Goal: Use online tool/utility: Utilize a website feature to perform a specific function

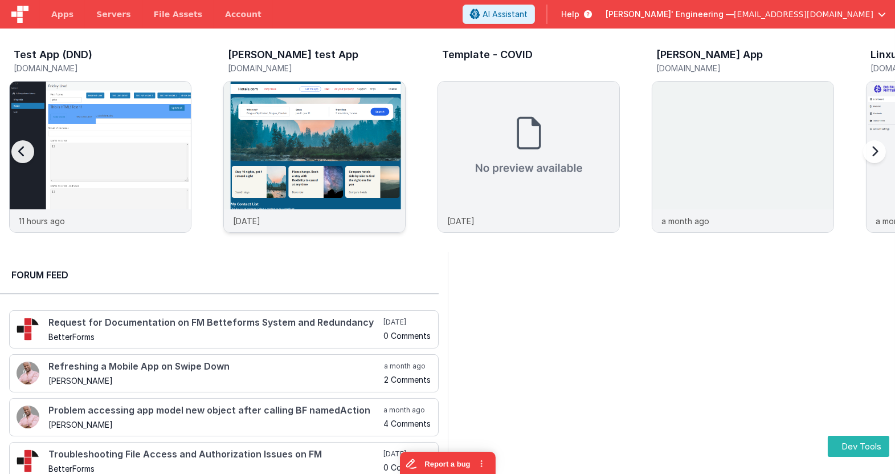
click at [369, 114] on img at bounding box center [314, 171] width 181 height 181
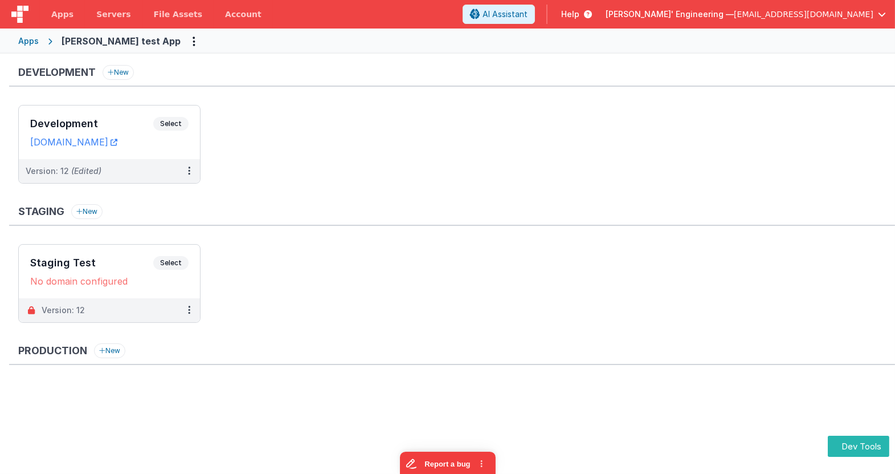
drag, startPoint x: 190, startPoint y: 117, endPoint x: 263, endPoint y: 111, distance: 73.8
click at [263, 111] on ul "Development Select URLs [DOMAIN_NAME] Version: 12 (Edited)" at bounding box center [456, 150] width 877 height 90
click at [165, 115] on div "Development Select URLs [DOMAIN_NAME]" at bounding box center [109, 132] width 181 height 54
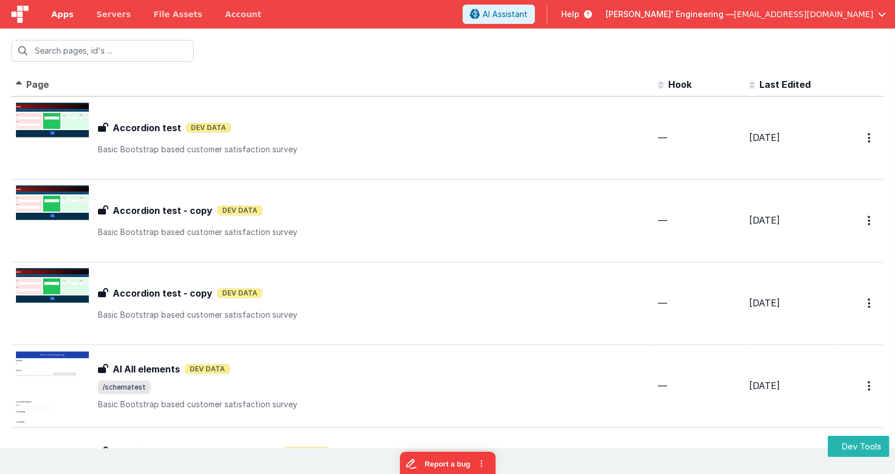
click at [64, 18] on span "Apps" at bounding box center [62, 14] width 22 height 11
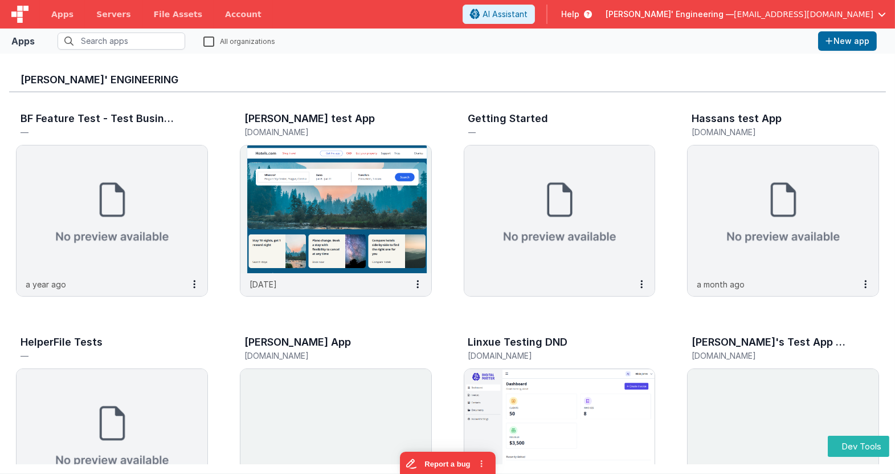
click at [21, 18] on img at bounding box center [19, 14] width 17 height 17
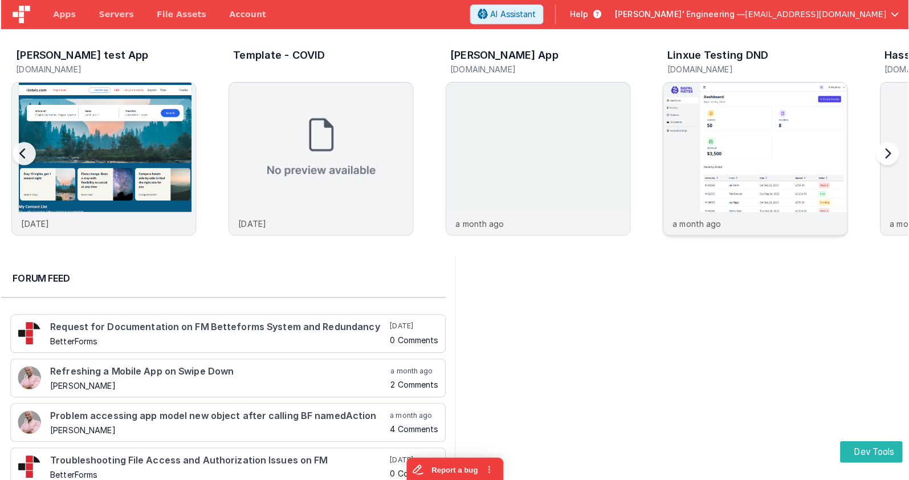
scroll to position [0, 214]
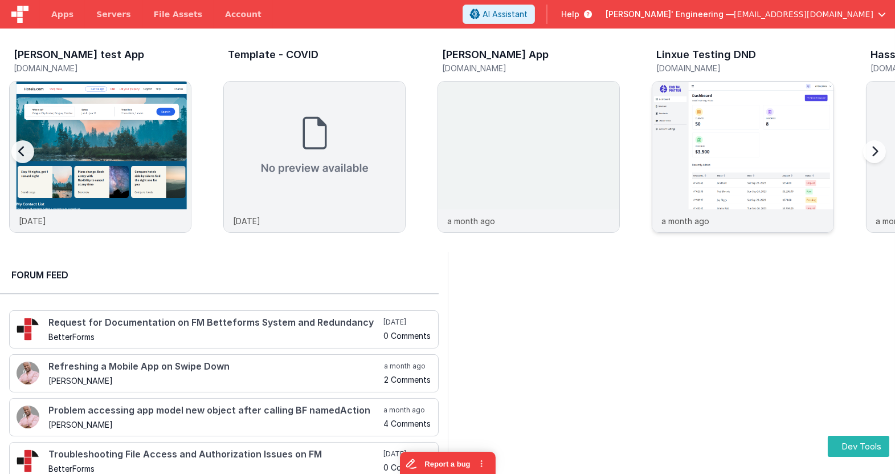
click at [776, 145] on img at bounding box center [742, 171] width 181 height 181
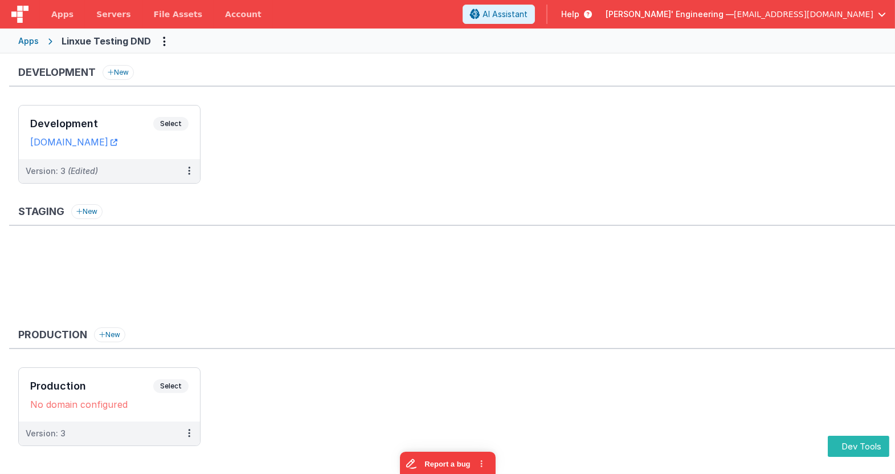
click at [185, 92] on div "Development New Development Select URLs linxuetestingdnd.fmbetterforms.com Vers…" at bounding box center [452, 130] width 886 height 130
click at [165, 117] on span "Select" at bounding box center [170, 124] width 35 height 14
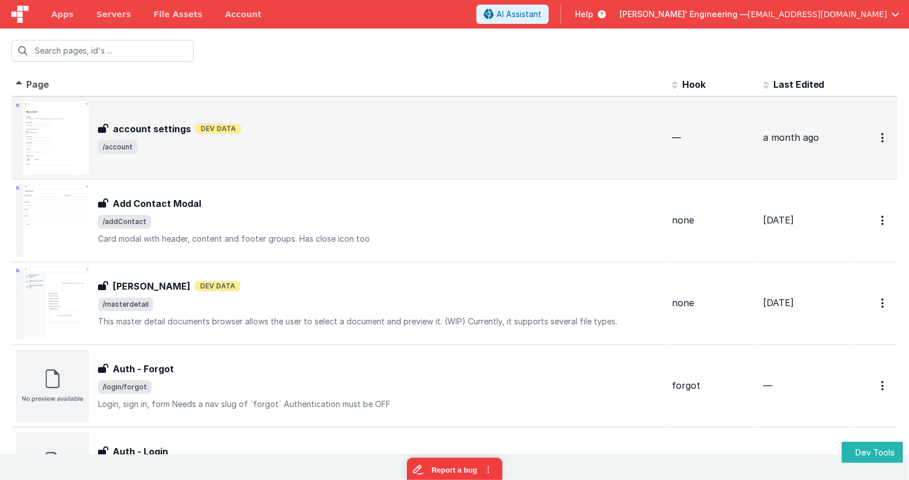
click at [317, 152] on span "/account" at bounding box center [380, 147] width 565 height 14
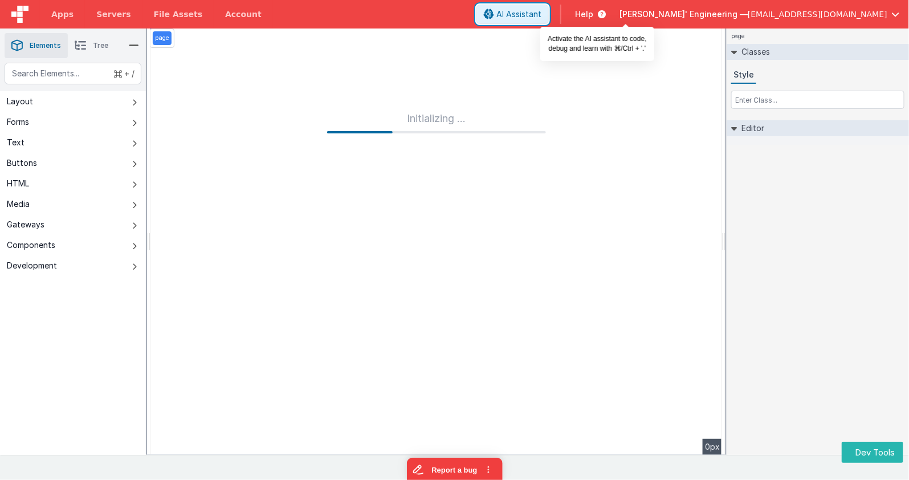
click at [541, 14] on span "AI Assistant" at bounding box center [518, 14] width 45 height 11
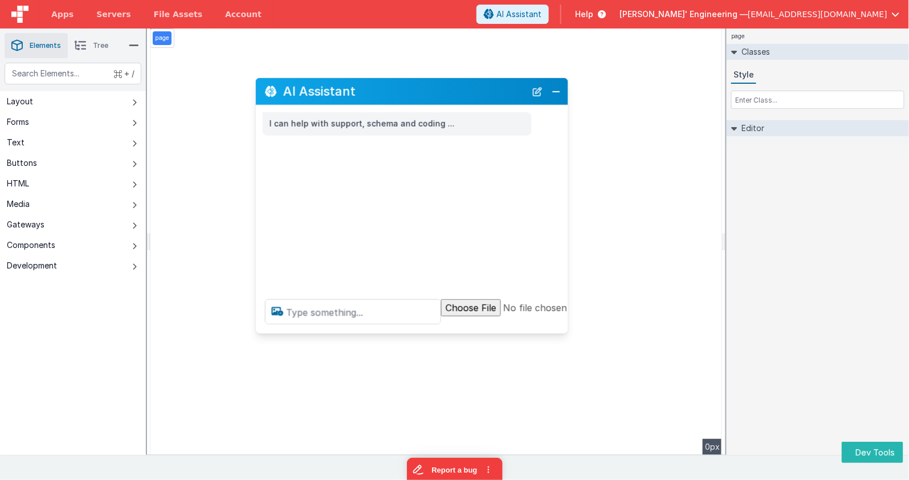
drag, startPoint x: 217, startPoint y: 236, endPoint x: 463, endPoint y: 98, distance: 282.0
click at [463, 98] on h2 "AI Assistant" at bounding box center [404, 91] width 243 height 14
click at [512, 314] on input "file" at bounding box center [538, 311] width 194 height 25
click at [488, 215] on div "I can help with support, schema and coding ..." at bounding box center [412, 197] width 312 height 185
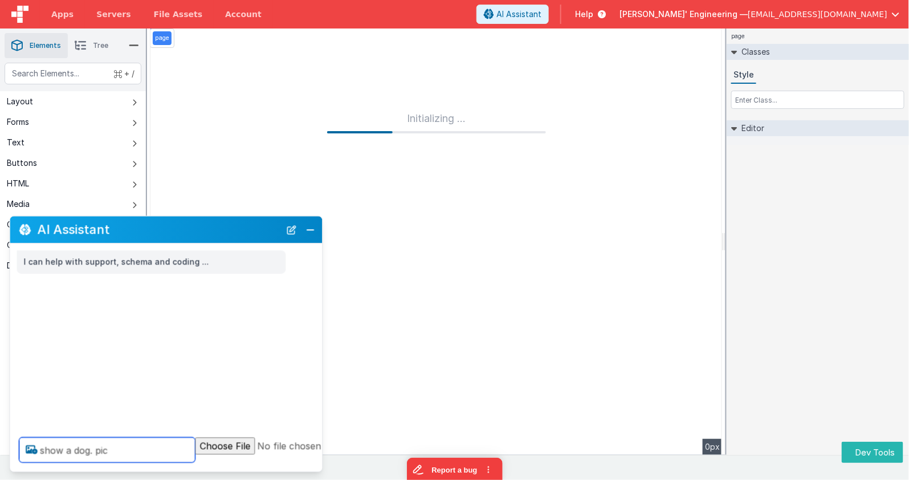
type textarea "show a dog. pic"
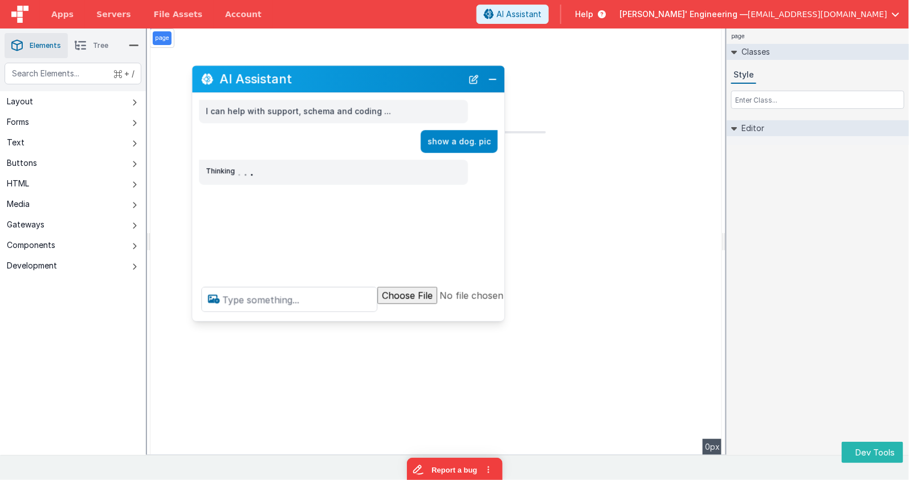
drag, startPoint x: 248, startPoint y: 210, endPoint x: 404, endPoint y: 75, distance: 205.6
click at [404, 75] on h2 "AI Assistant" at bounding box center [340, 79] width 243 height 14
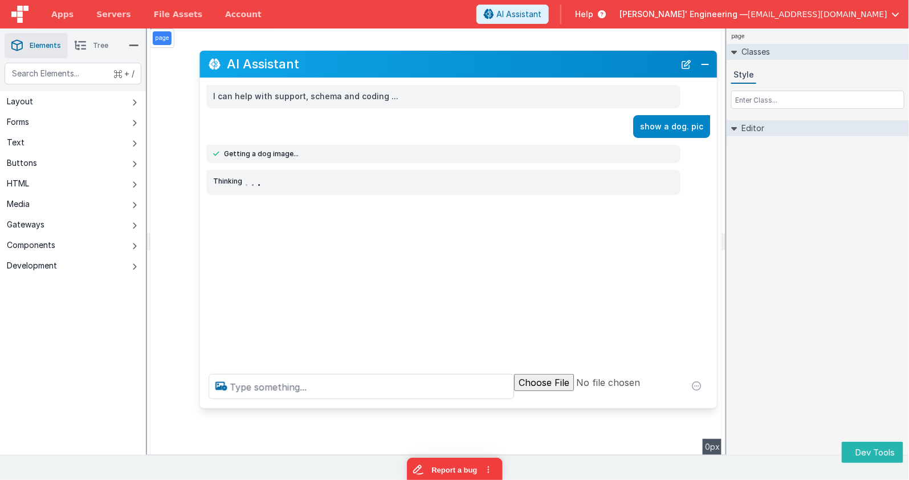
drag, startPoint x: 505, startPoint y: 306, endPoint x: 711, endPoint y: 407, distance: 228.9
click at [711, 407] on div at bounding box center [457, 386] width 517 height 43
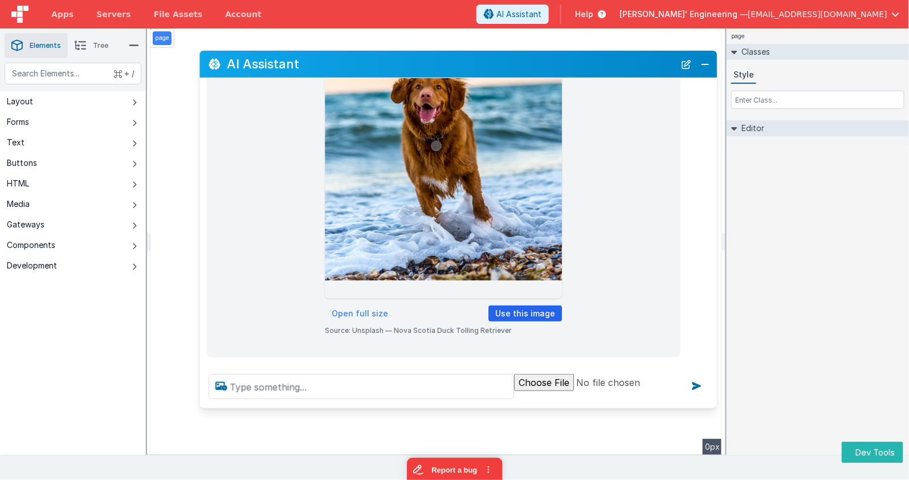
scroll to position [327, 0]
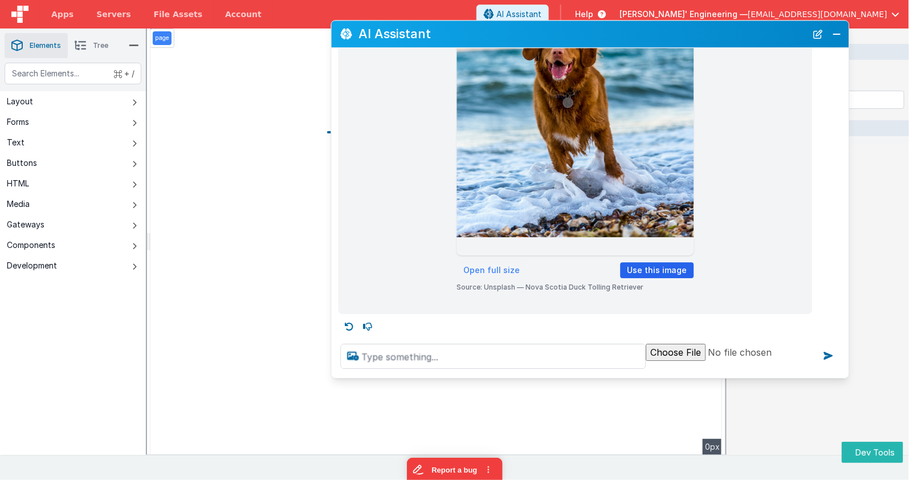
drag, startPoint x: 537, startPoint y: 62, endPoint x: 646, endPoint y: 34, distance: 112.4
click at [646, 34] on h2 "AI Assistant" at bounding box center [583, 34] width 448 height 14
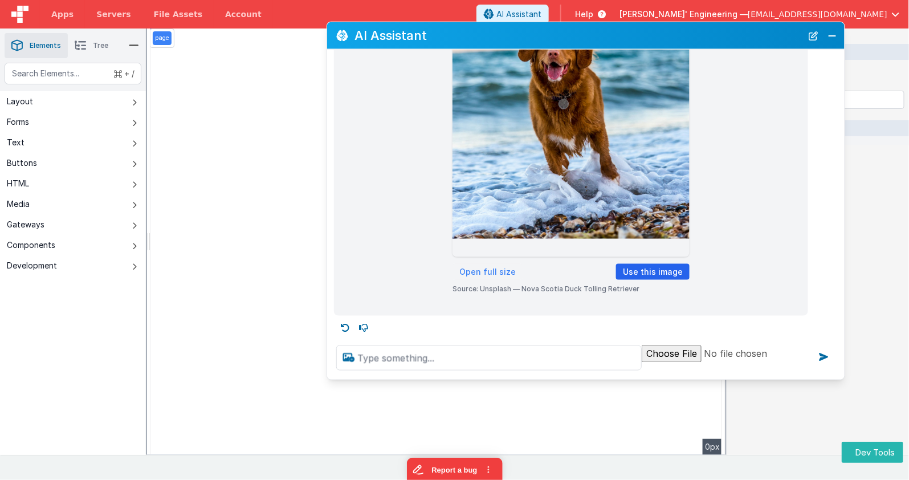
click at [752, 41] on h2 "AI Assistant" at bounding box center [578, 35] width 448 height 14
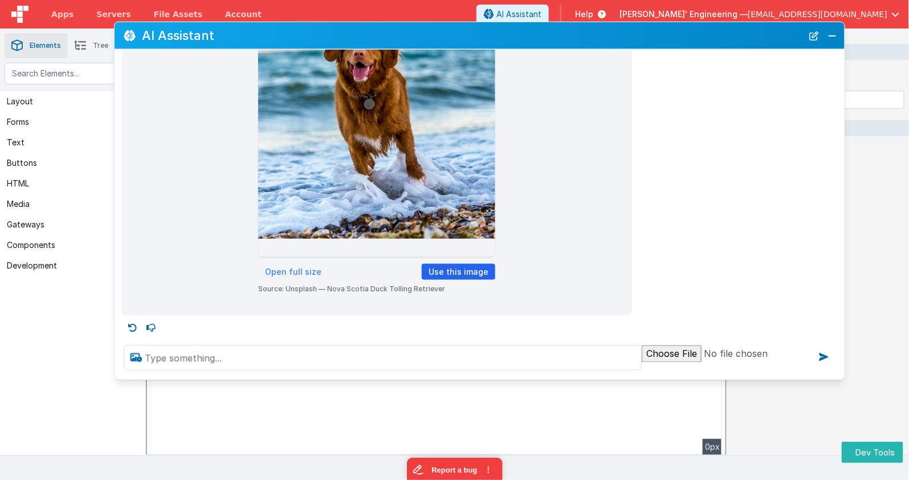
drag, startPoint x: 327, startPoint y: 221, endPoint x: 114, endPoint y: 211, distance: 212.8
click at [115, 211] on div "Here's a dog 🐶 Open full size Use this image Source: Unsplash — Nova Scotia Duc…" at bounding box center [480, 65] width 730 height 501
click at [464, 275] on button "Use this image" at bounding box center [459, 272] width 74 height 16
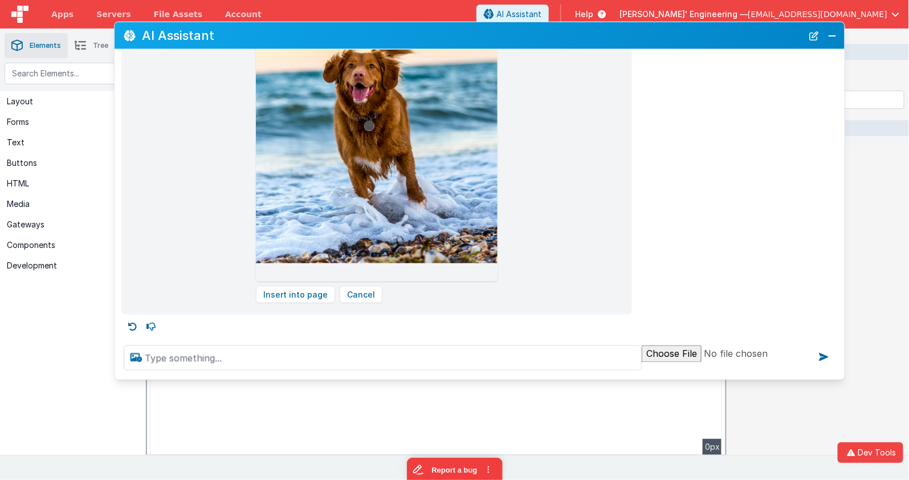
scroll to position [866, 0]
click at [315, 293] on button "Insert into page" at bounding box center [295, 293] width 79 height 17
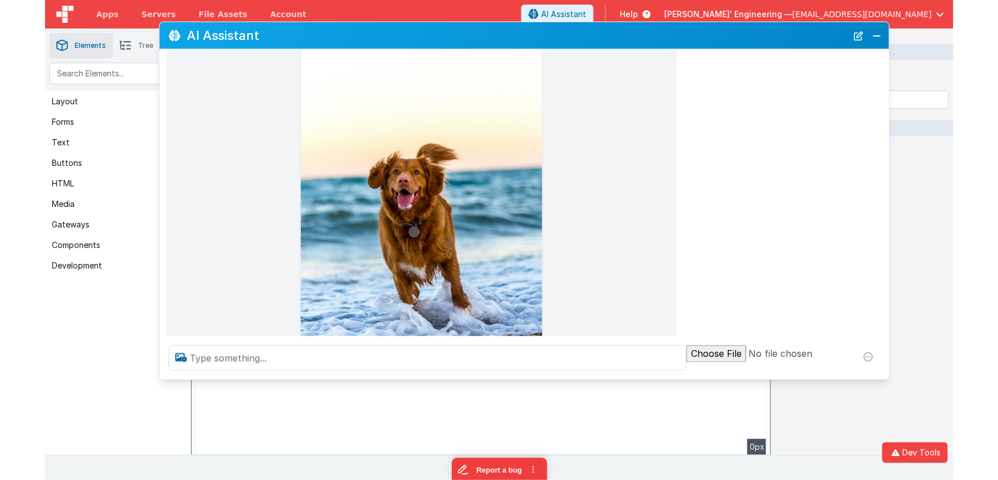
scroll to position [734, 0]
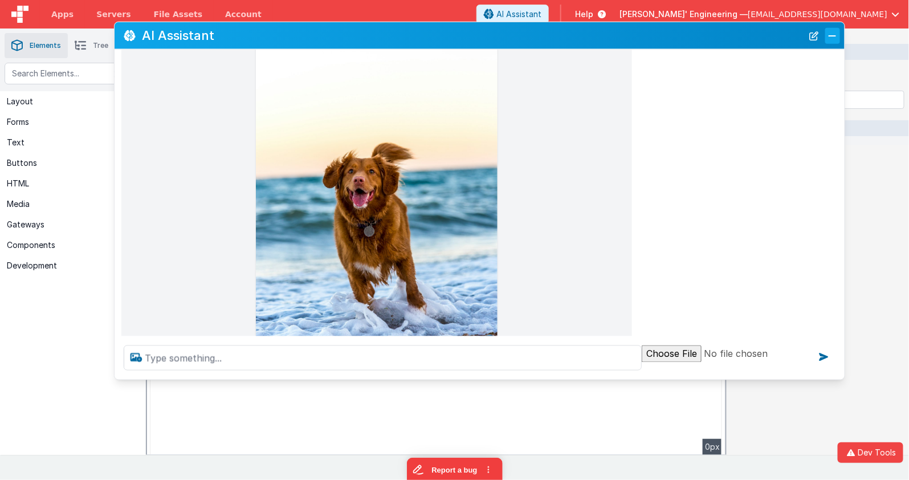
click at [831, 36] on button "Close" at bounding box center [832, 35] width 15 height 16
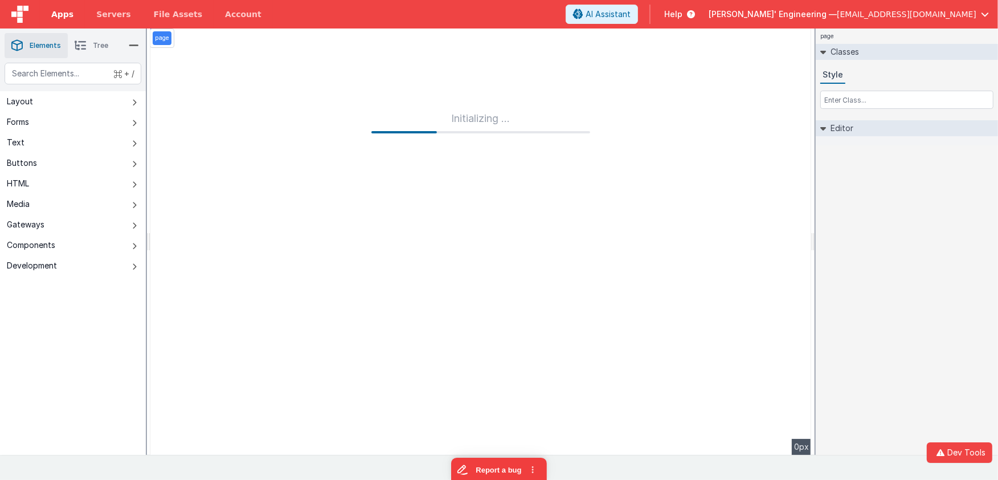
click at [67, 14] on span "Apps" at bounding box center [62, 14] width 22 height 11
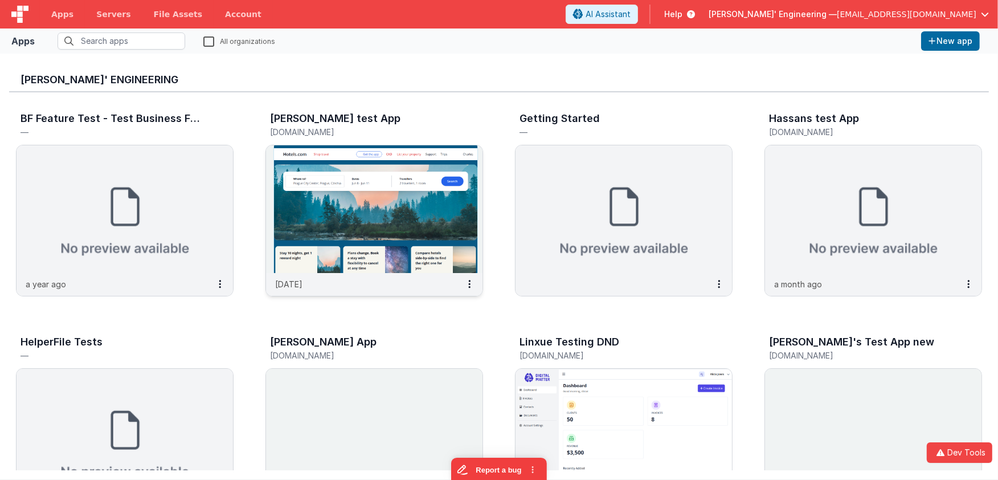
click at [363, 190] on img at bounding box center [374, 209] width 217 height 128
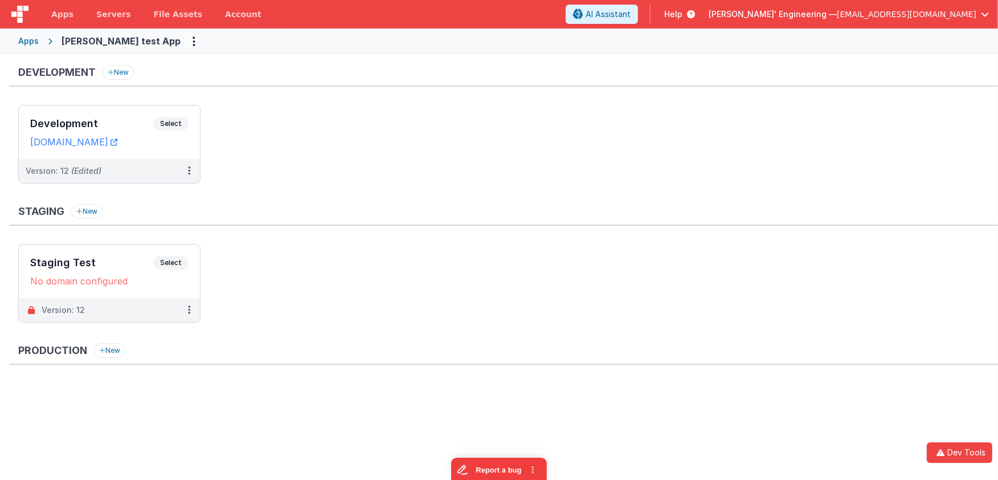
click at [564, 105] on ul "Development Select URLs charlesguidev.fmbetterforms.com Version: 12 (Edited)" at bounding box center [508, 150] width 980 height 90
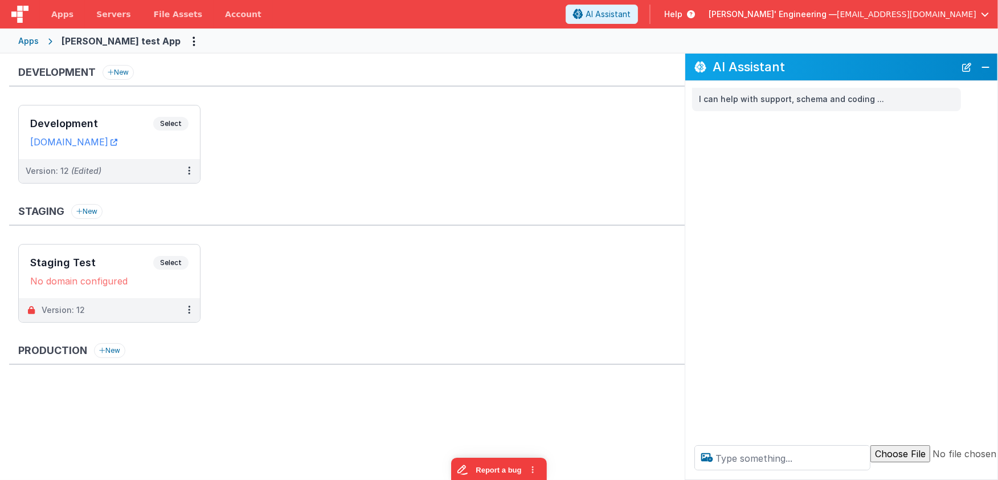
click at [481, 68] on div "Development New" at bounding box center [347, 76] width 676 height 22
click at [184, 123] on span "Select" at bounding box center [170, 124] width 35 height 14
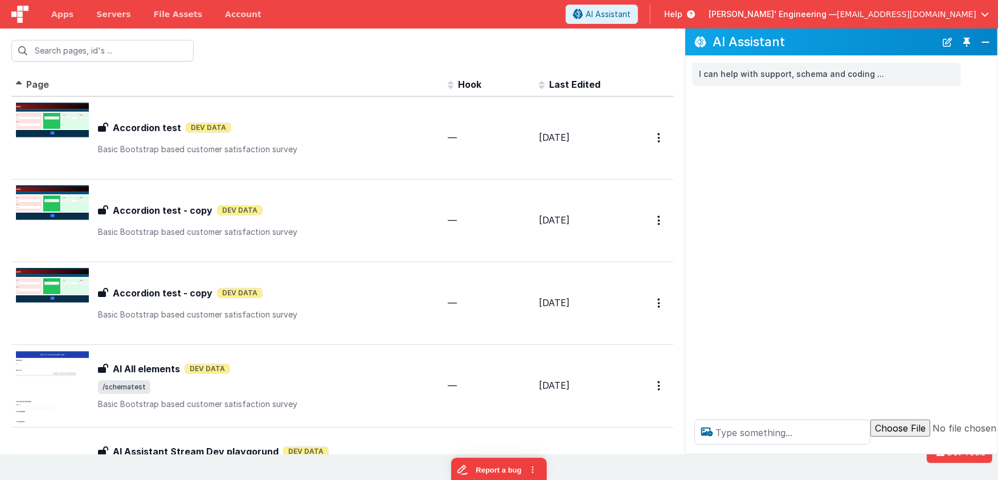
drag, startPoint x: 972, startPoint y: 45, endPoint x: 965, endPoint y: 48, distance: 7.1
click at [906, 45] on button "Toggle Pin" at bounding box center [967, 42] width 16 height 16
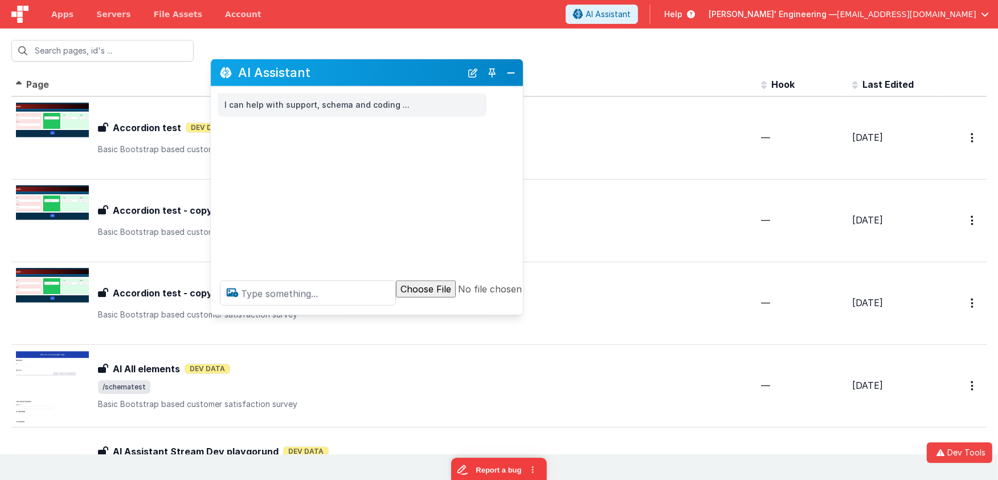
drag, startPoint x: 197, startPoint y: 229, endPoint x: 434, endPoint y: 60, distance: 290.6
click at [434, 66] on h2 "AI Assistant" at bounding box center [349, 73] width 223 height 14
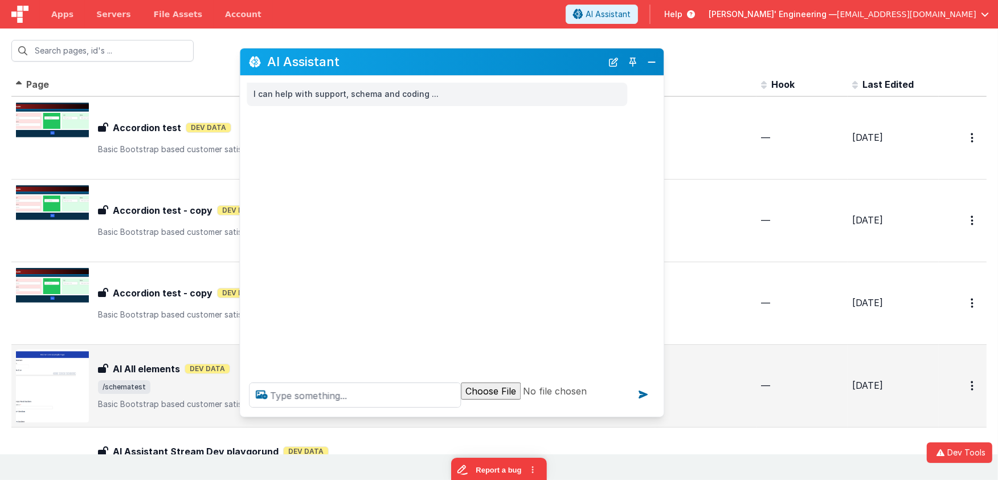
drag, startPoint x: 549, startPoint y: 303, endPoint x: 697, endPoint y: 389, distance: 171.3
click at [661, 416] on div at bounding box center [452, 394] width 424 height 43
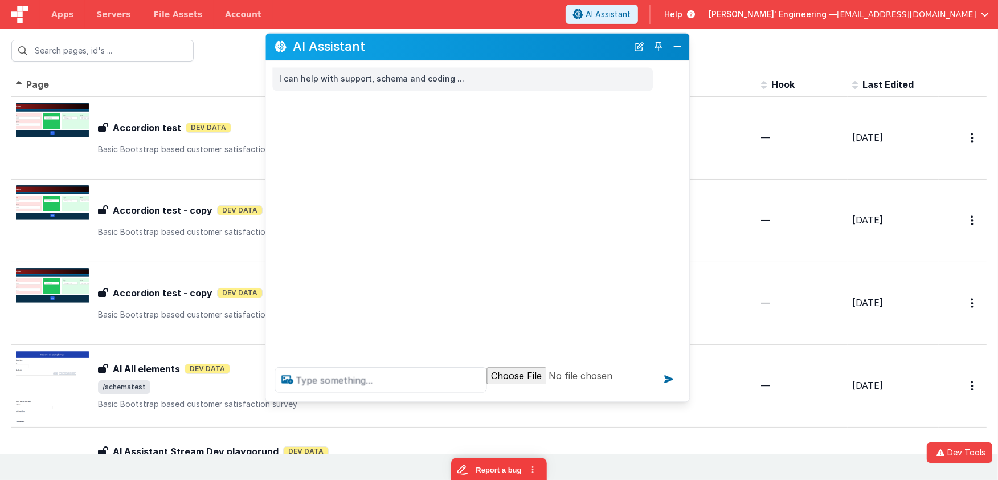
drag, startPoint x: 524, startPoint y: 62, endPoint x: 550, endPoint y: 47, distance: 29.6
click at [550, 47] on h2 "AI Assistant" at bounding box center [460, 47] width 335 height 14
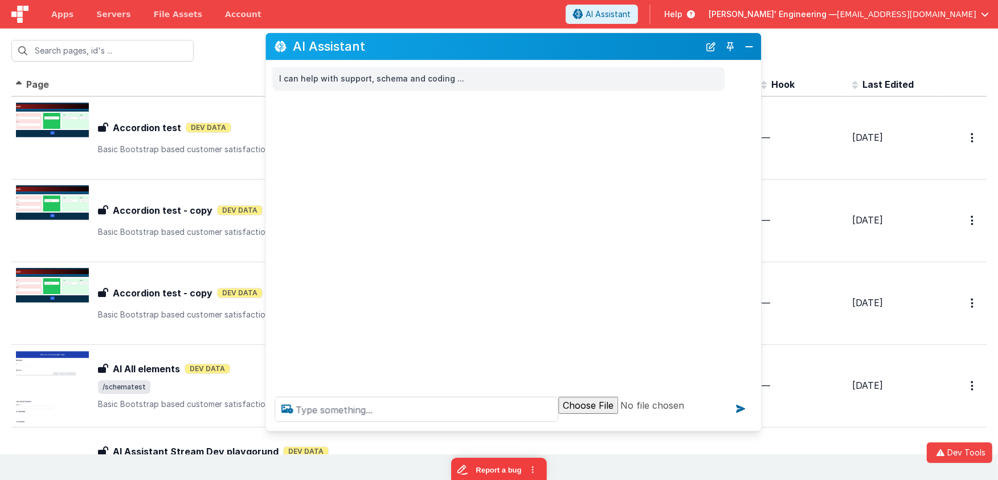
drag, startPoint x: 686, startPoint y: 398, endPoint x: 757, endPoint y: 428, distance: 77.9
click at [757, 428] on div at bounding box center [514, 408] width 496 height 43
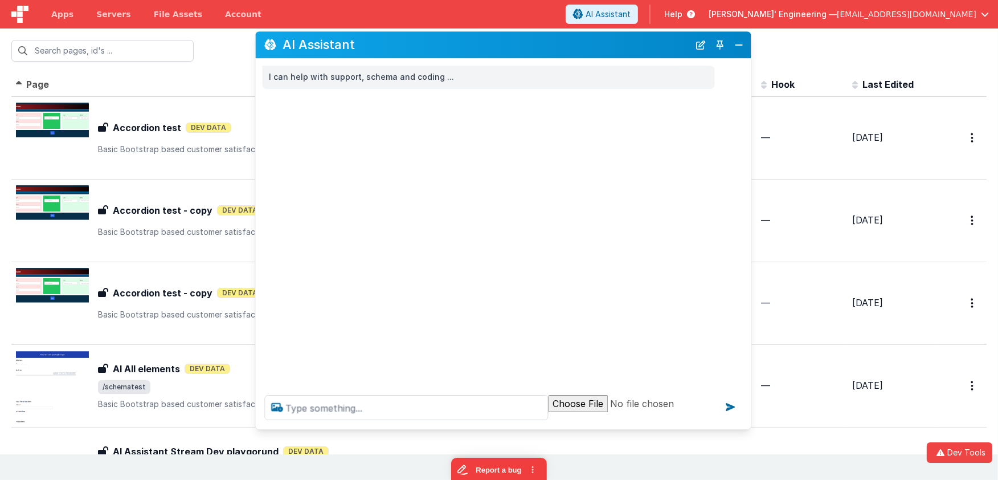
drag, startPoint x: 505, startPoint y: 51, endPoint x: 495, endPoint y: 50, distance: 10.4
click at [495, 50] on h2 "AI Assistant" at bounding box center [486, 45] width 407 height 14
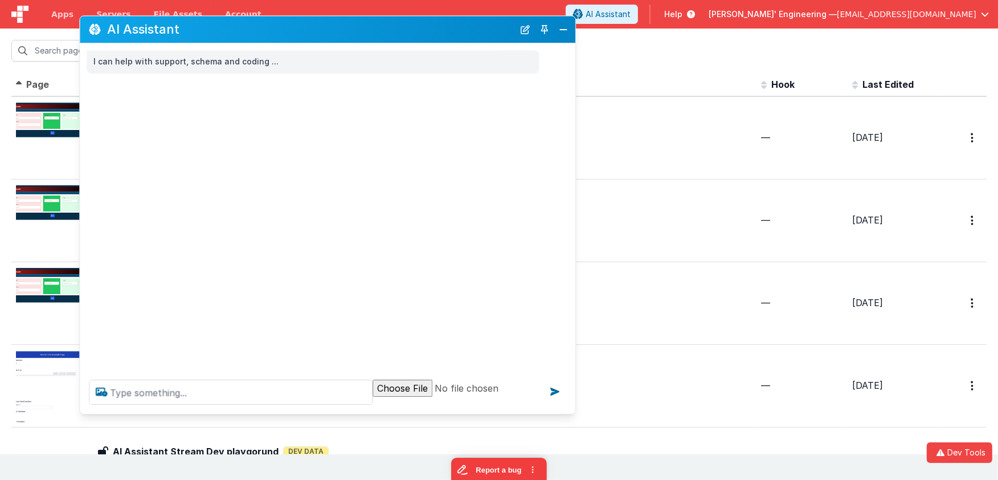
drag, startPoint x: 421, startPoint y: 52, endPoint x: 279, endPoint y: 44, distance: 142.1
click at [247, 37] on div "AI Assistant" at bounding box center [328, 29] width 496 height 27
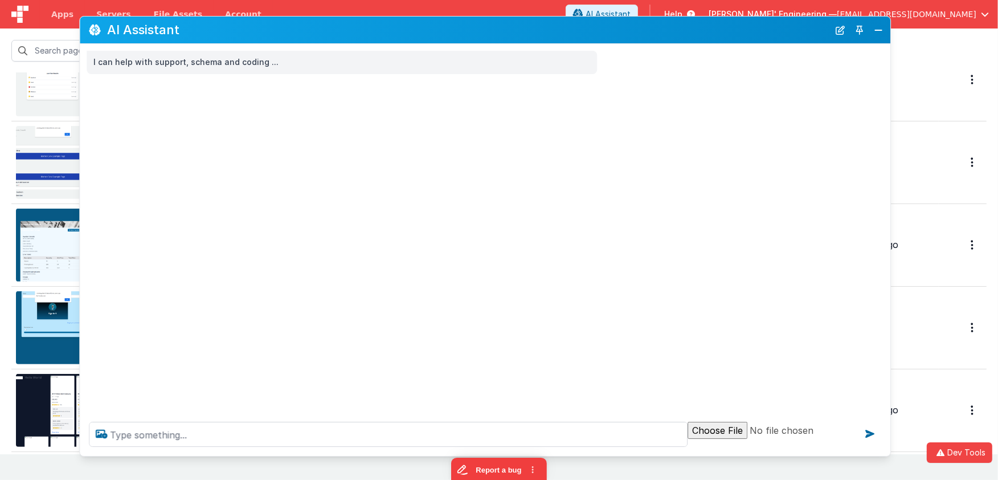
drag, startPoint x: 569, startPoint y: 413, endPoint x: 884, endPoint y: 455, distance: 317.9
click at [884, 455] on div at bounding box center [485, 434] width 811 height 43
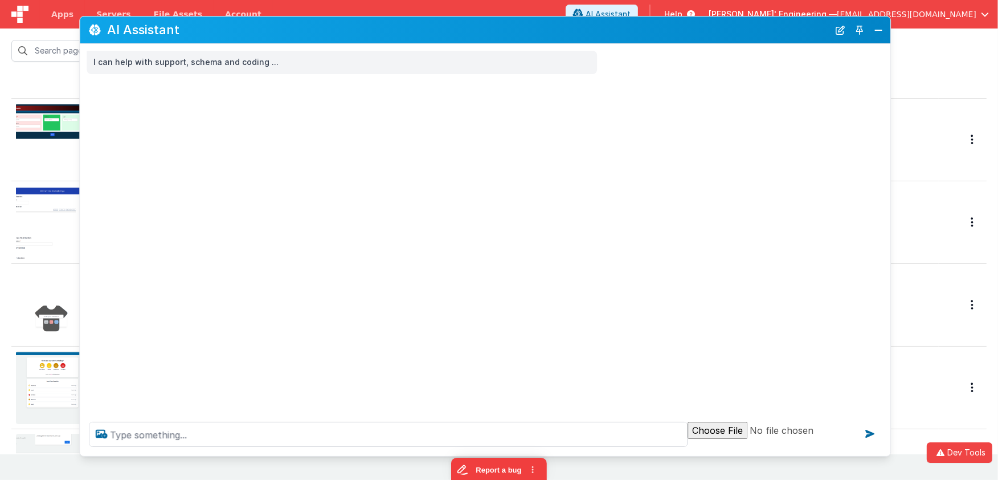
scroll to position [158, 0]
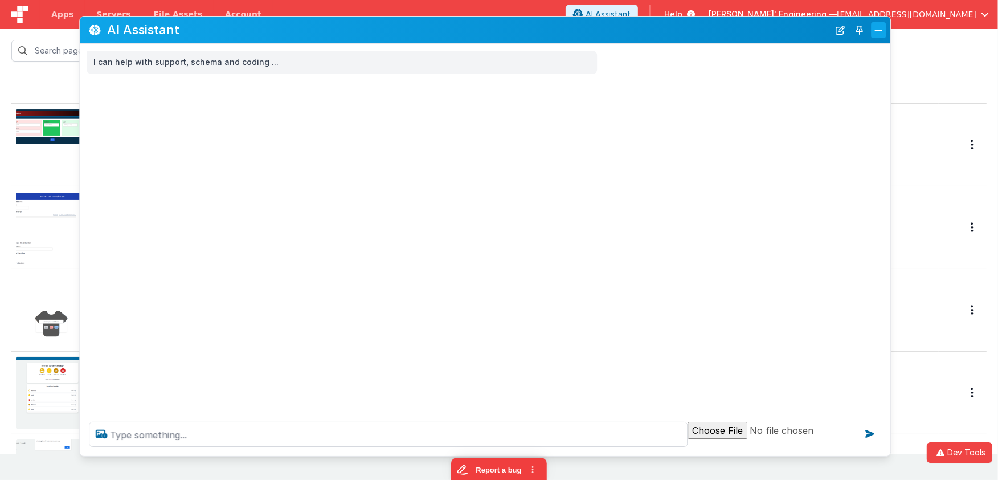
click at [884, 31] on button "Close" at bounding box center [878, 30] width 15 height 16
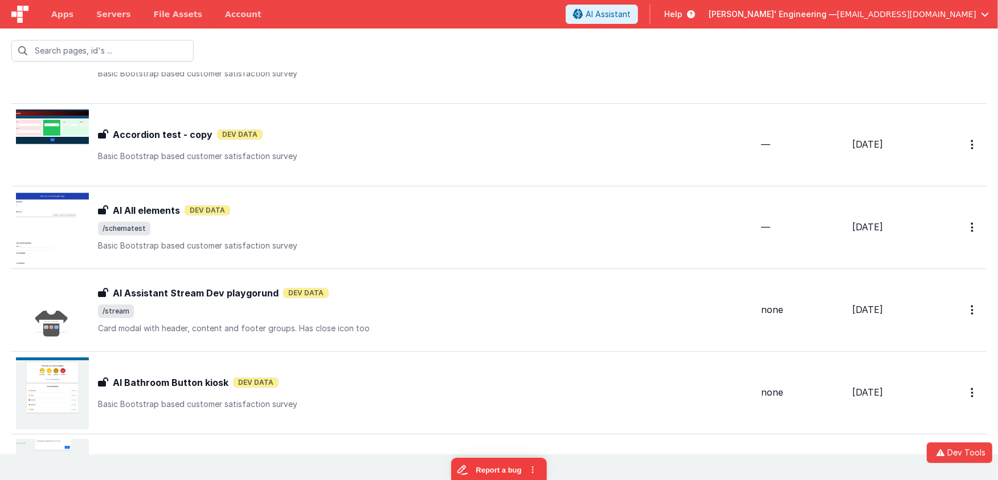
click at [530, 66] on div at bounding box center [499, 50] width 998 height 44
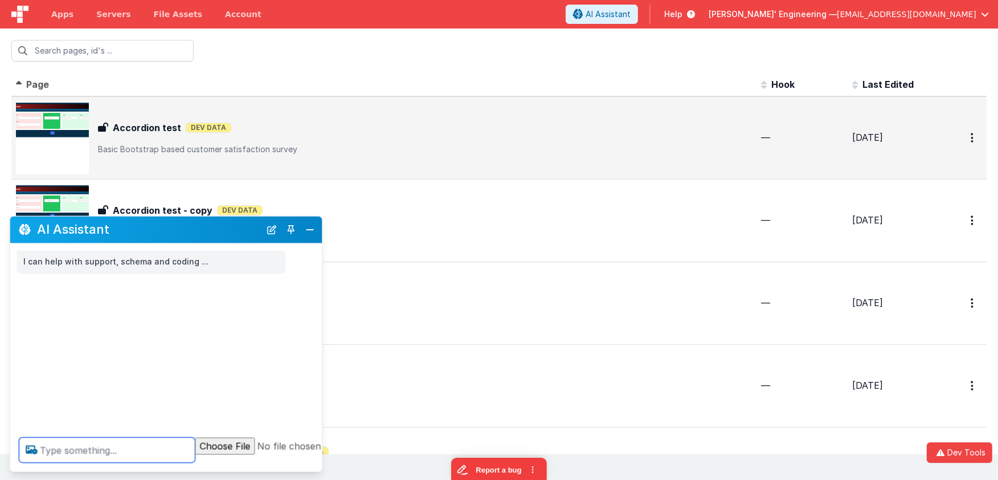
scroll to position [0, 0]
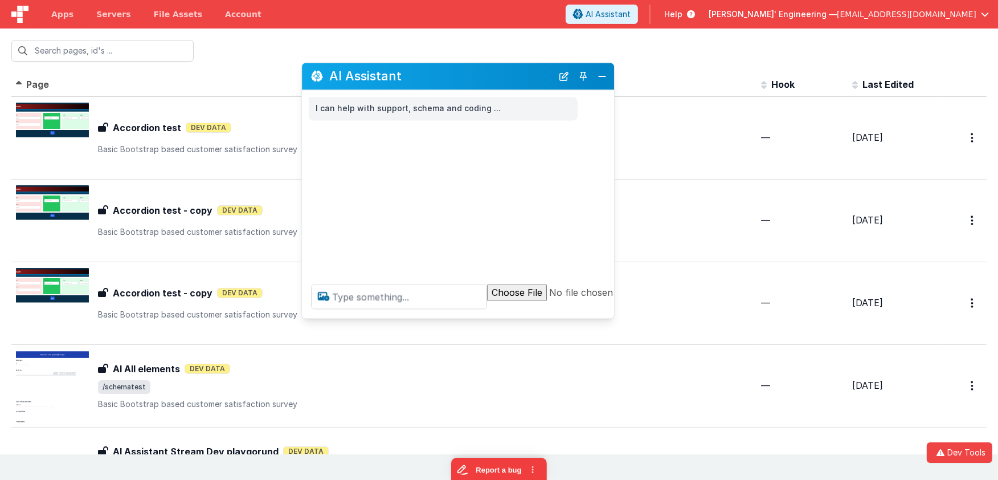
drag, startPoint x: 191, startPoint y: 234, endPoint x: 486, endPoint y: 92, distance: 327.3
click at [481, 75] on div "AI Assistant" at bounding box center [458, 76] width 312 height 27
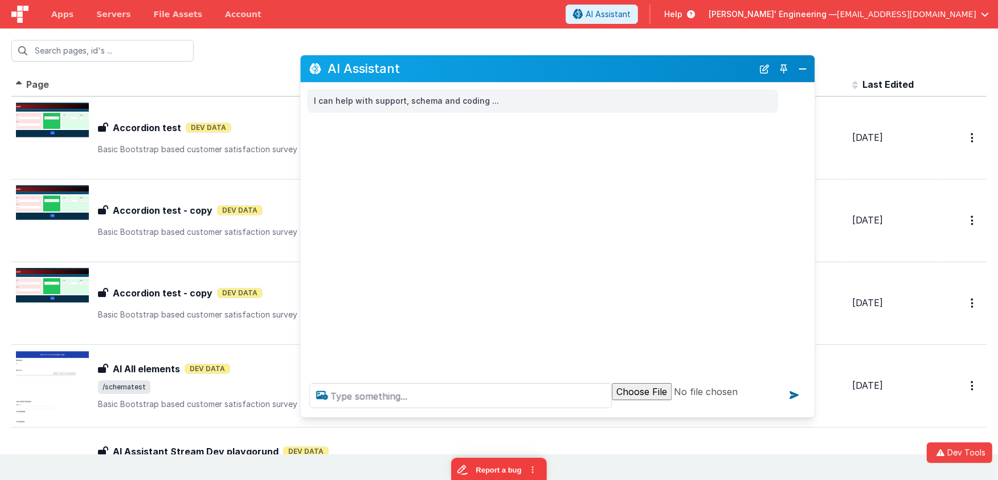
drag, startPoint x: 609, startPoint y: 309, endPoint x: 627, endPoint y: 127, distance: 182.6
click at [811, 415] on div at bounding box center [557, 395] width 515 height 43
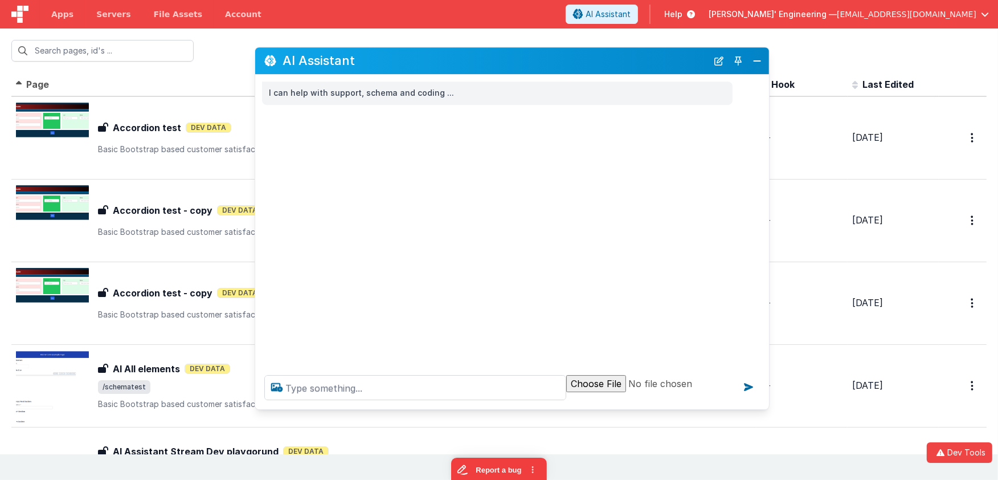
drag, startPoint x: 583, startPoint y: 73, endPoint x: 525, endPoint y: 107, distance: 66.7
click at [539, 67] on h2 "AI Assistant" at bounding box center [495, 61] width 425 height 14
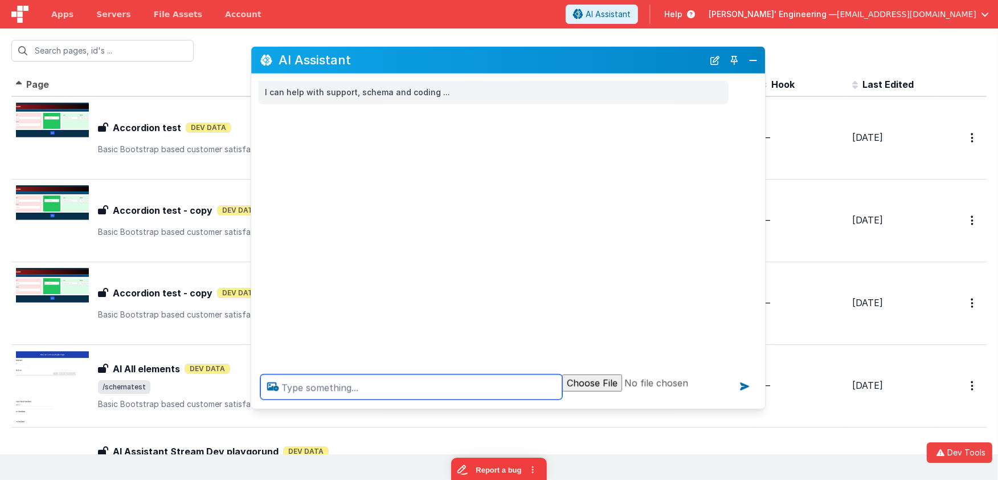
click at [382, 384] on textarea at bounding box center [411, 386] width 302 height 25
type textarea "show a pic of a dog"
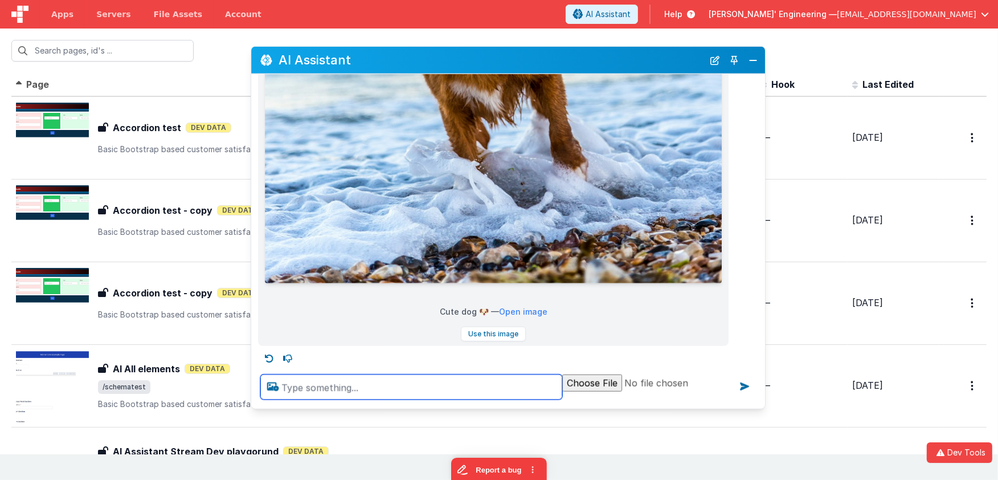
scroll to position [592, 0]
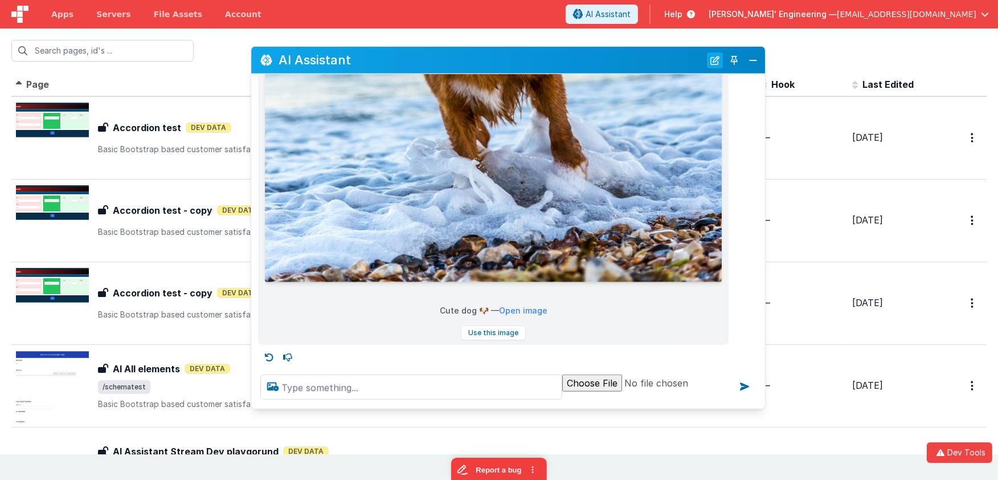
click at [716, 64] on button "New Chat" at bounding box center [715, 60] width 16 height 16
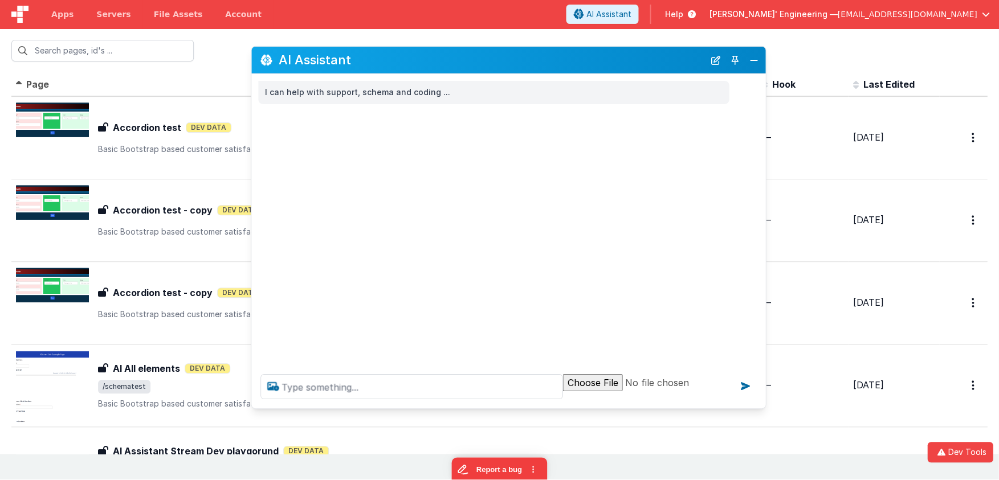
scroll to position [0, 0]
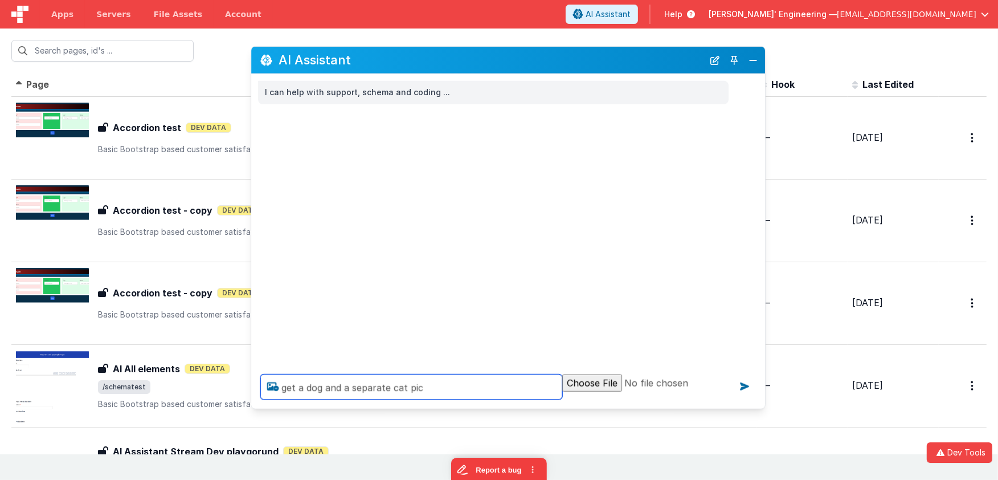
type textarea "get a dog and a separate cat pic"
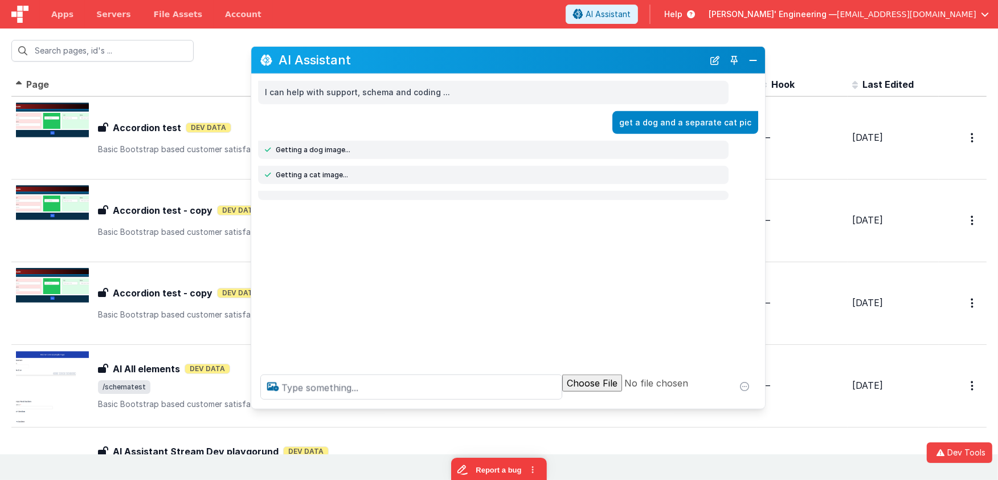
drag, startPoint x: 281, startPoint y: 176, endPoint x: 353, endPoint y: 175, distance: 72.4
click at [353, 175] on div "Getting a cat image..." at bounding box center [493, 174] width 457 height 9
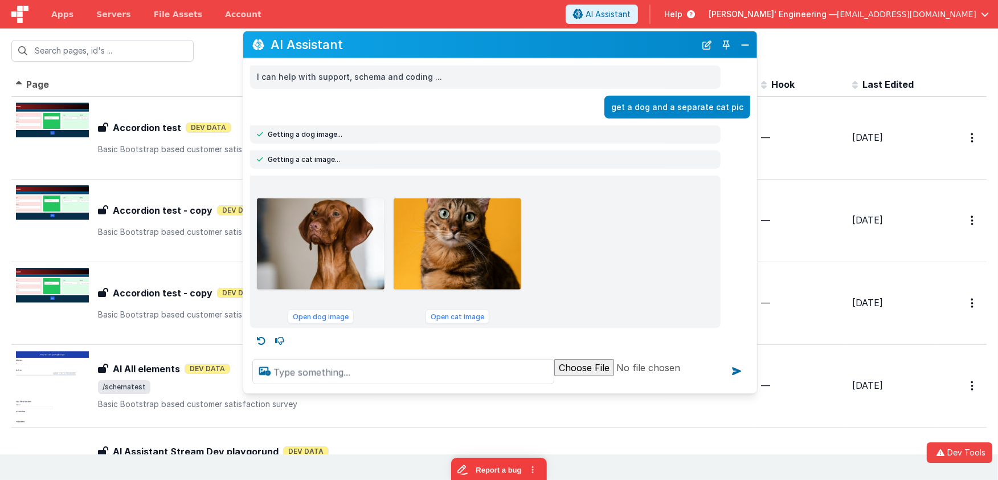
drag, startPoint x: 500, startPoint y: 67, endPoint x: 459, endPoint y: 138, distance: 81.4
click at [492, 52] on div "AI Assistant" at bounding box center [500, 44] width 514 height 27
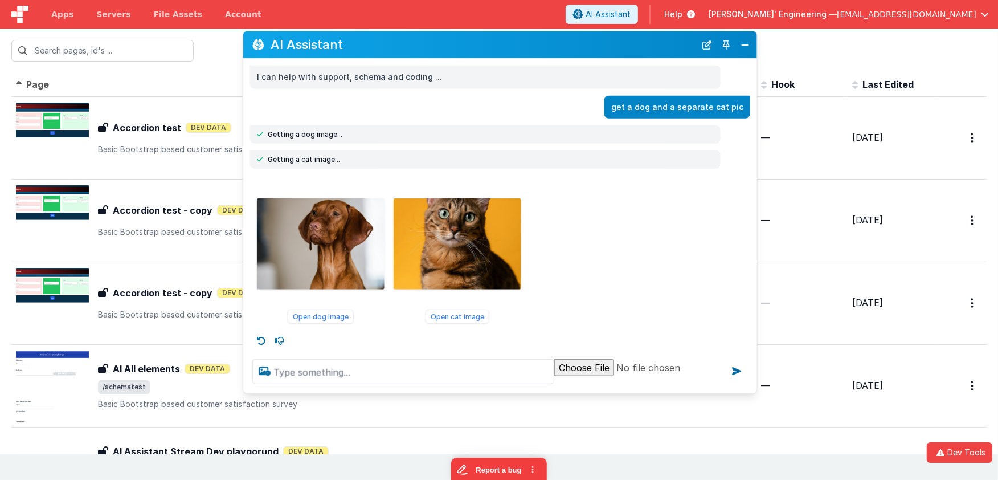
click at [723, 99] on div "get a dog and a separate cat pic" at bounding box center [678, 106] width 146 height 23
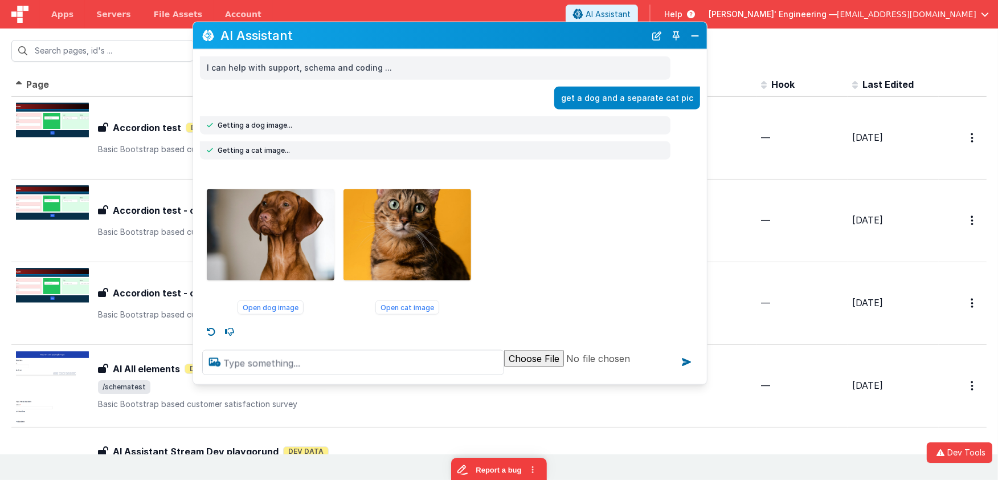
drag, startPoint x: 574, startPoint y: 46, endPoint x: 541, endPoint y: 57, distance: 34.2
click at [523, 37] on h2 "AI Assistant" at bounding box center [433, 35] width 425 height 14
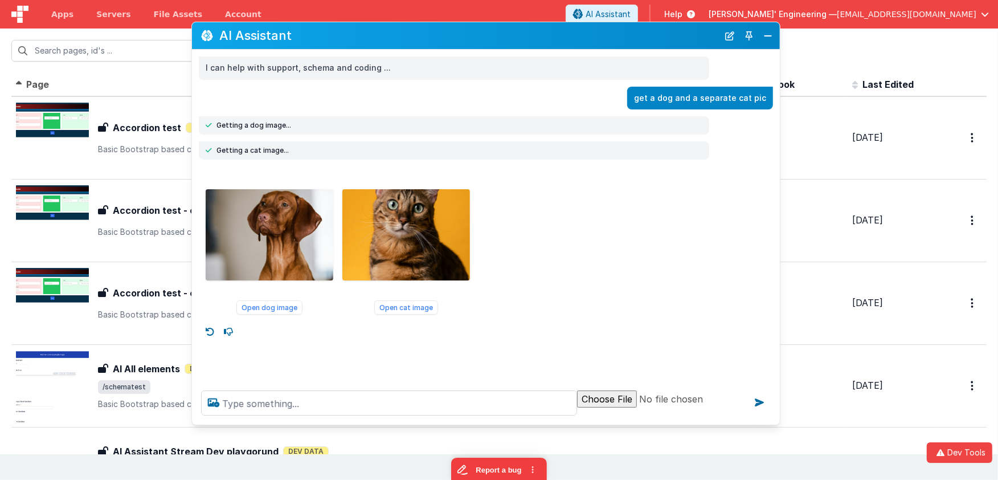
drag, startPoint x: 737, startPoint y: 415, endPoint x: 774, endPoint y: 423, distance: 37.5
click at [774, 423] on div at bounding box center [486, 402] width 588 height 43
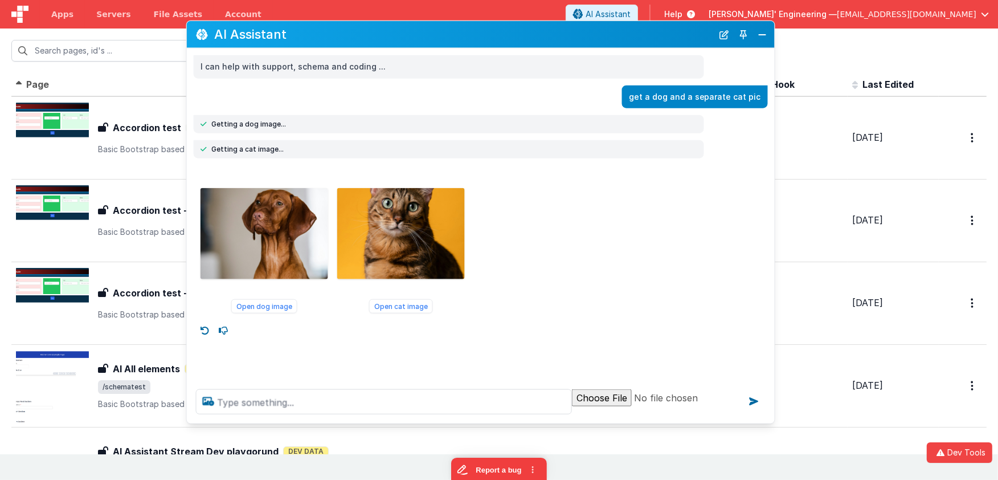
click at [481, 36] on h2 "AI Assistant" at bounding box center [463, 34] width 499 height 14
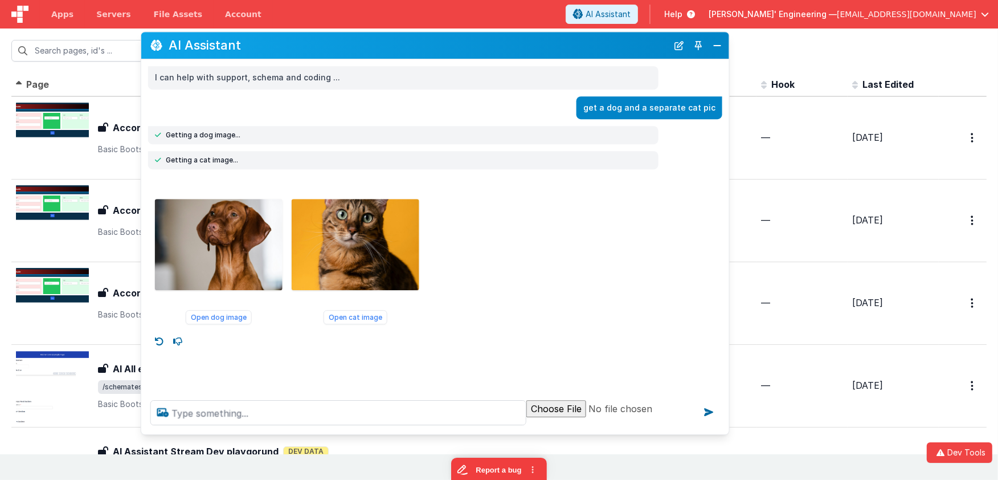
drag, startPoint x: 452, startPoint y: 39, endPoint x: 411, endPoint y: 49, distance: 41.6
click at [411, 49] on h2 "AI Assistant" at bounding box center [418, 46] width 499 height 14
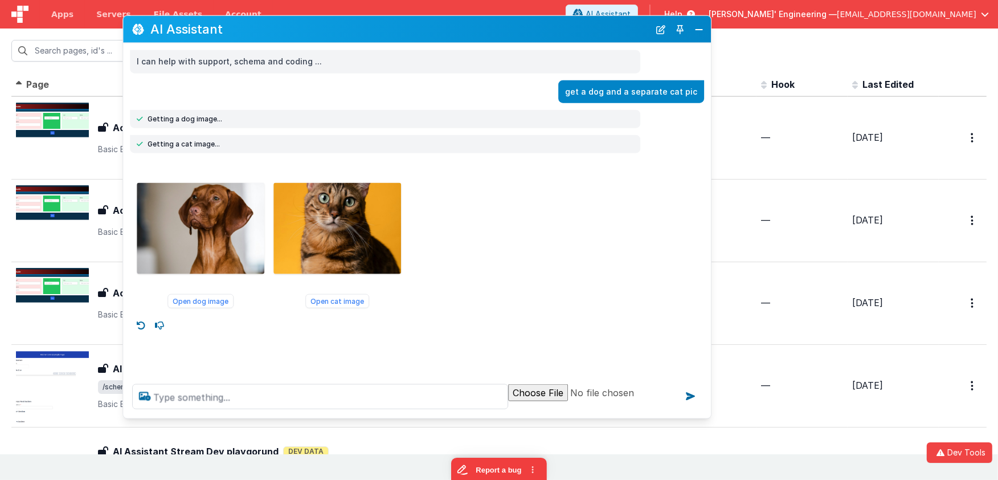
drag, startPoint x: 476, startPoint y: 60, endPoint x: 457, endPoint y: 40, distance: 27.0
click at [457, 40] on div "AI Assistant" at bounding box center [417, 29] width 588 height 27
click at [699, 29] on button "Close" at bounding box center [699, 29] width 15 height 16
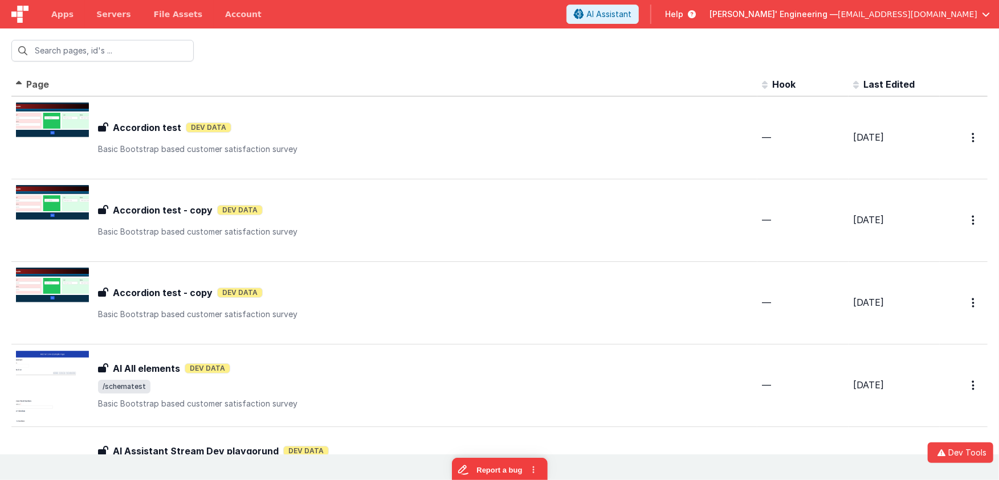
click at [459, 56] on div at bounding box center [499, 50] width 999 height 44
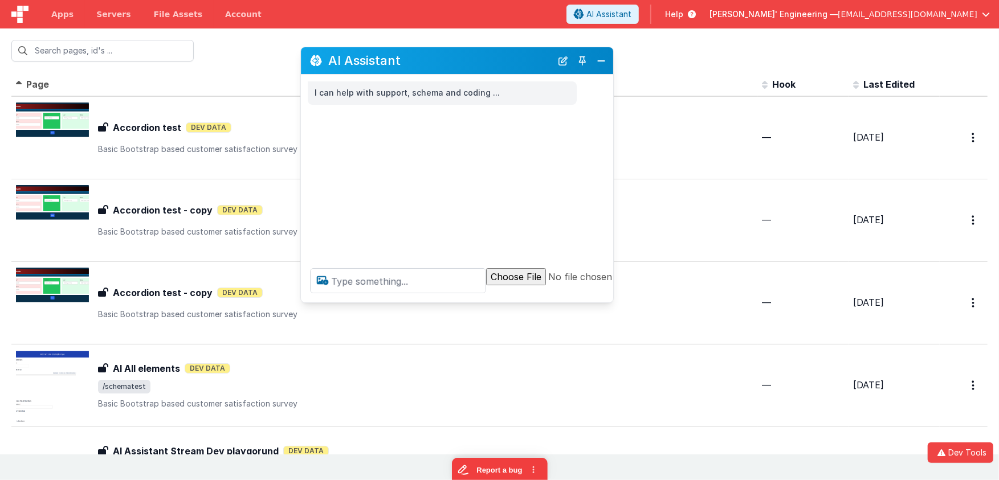
drag, startPoint x: 204, startPoint y: 228, endPoint x: 496, endPoint y: 68, distance: 332.5
click at [484, 62] on h2 "AI Assistant" at bounding box center [439, 61] width 223 height 14
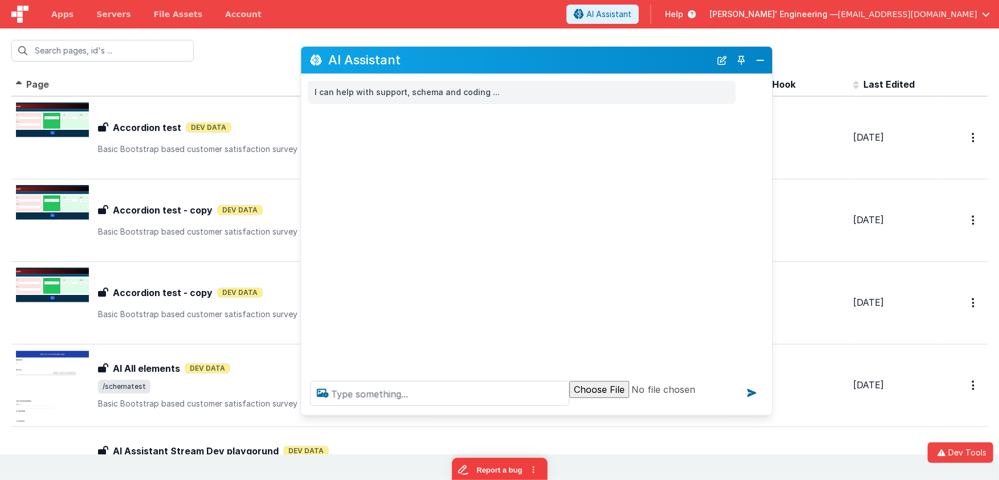
drag, startPoint x: 610, startPoint y: 300, endPoint x: 652, endPoint y: 195, distance: 112.5
click at [769, 413] on div at bounding box center [536, 393] width 471 height 43
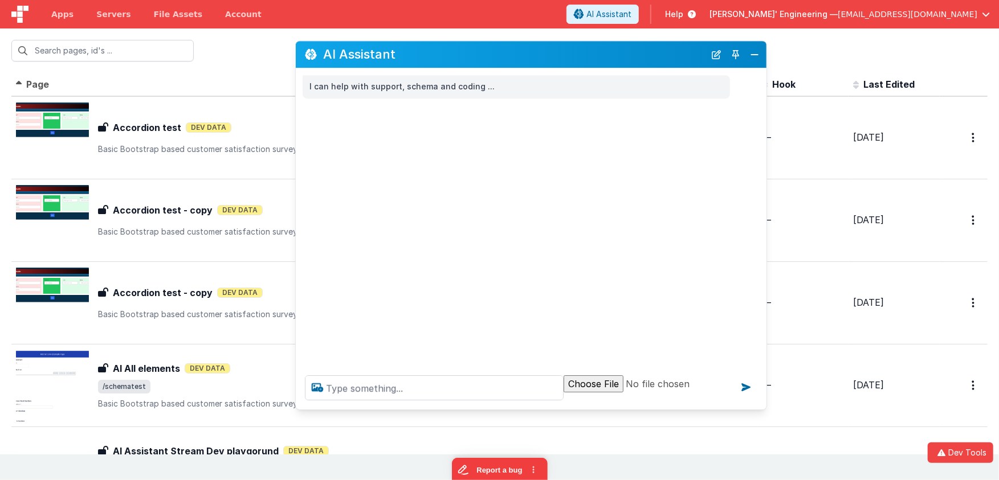
click at [552, 54] on h2 "AI Assistant" at bounding box center [514, 55] width 382 height 14
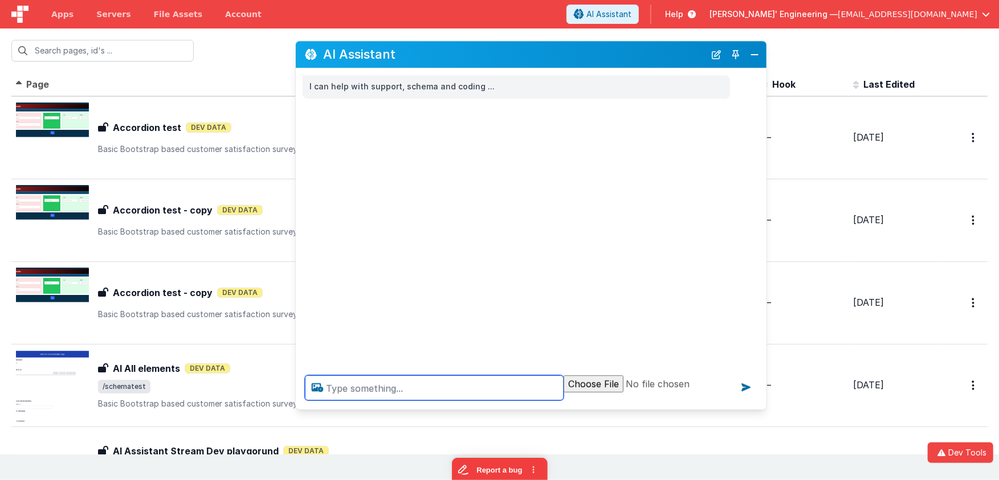
click at [450, 394] on textarea at bounding box center [434, 388] width 259 height 25
type textarea "get a dog and a cat pic"
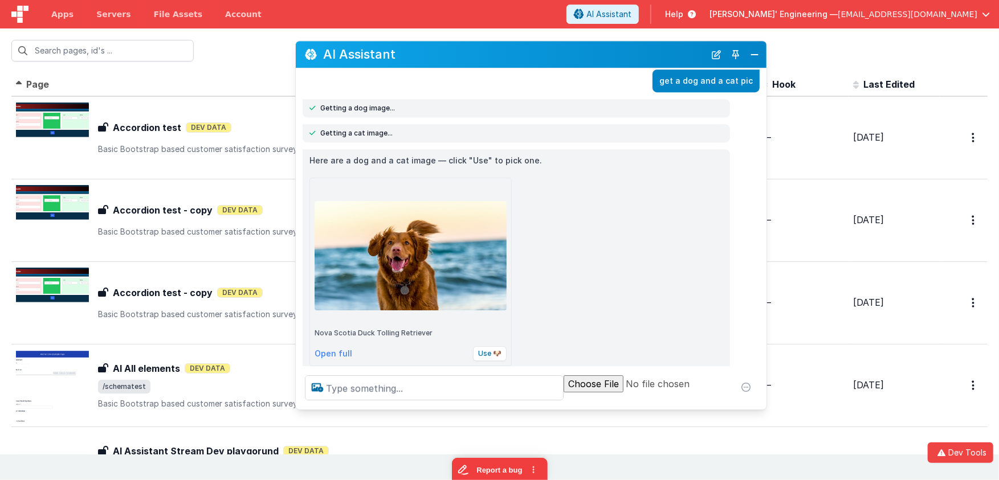
scroll to position [39, 0]
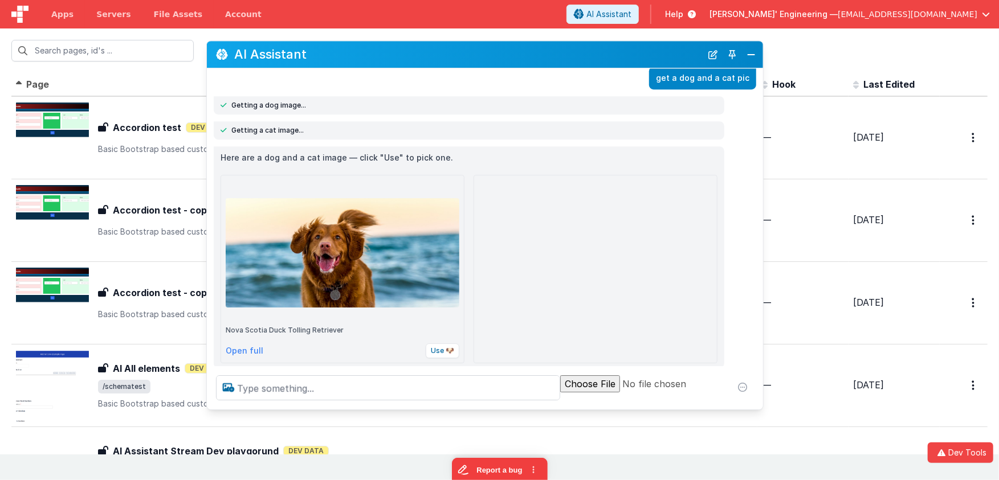
drag, startPoint x: 295, startPoint y: 127, endPoint x: 358, endPoint y: 48, distance: 101.4
click at [210, 123] on div "Getting a cat image..." at bounding box center [485, 130] width 556 height 18
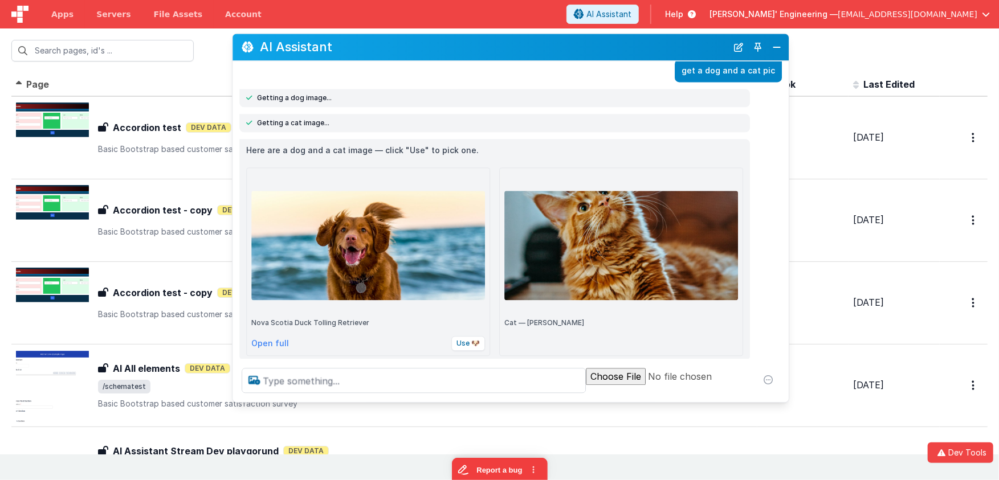
drag, startPoint x: 358, startPoint y: 48, endPoint x: 370, endPoint y: 59, distance: 16.1
click at [385, 41] on h2 "AI Assistant" at bounding box center [493, 47] width 467 height 14
drag, startPoint x: 318, startPoint y: 99, endPoint x: 251, endPoint y: 97, distance: 66.7
click at [251, 97] on div "Getting a dog image..." at bounding box center [495, 98] width 497 height 9
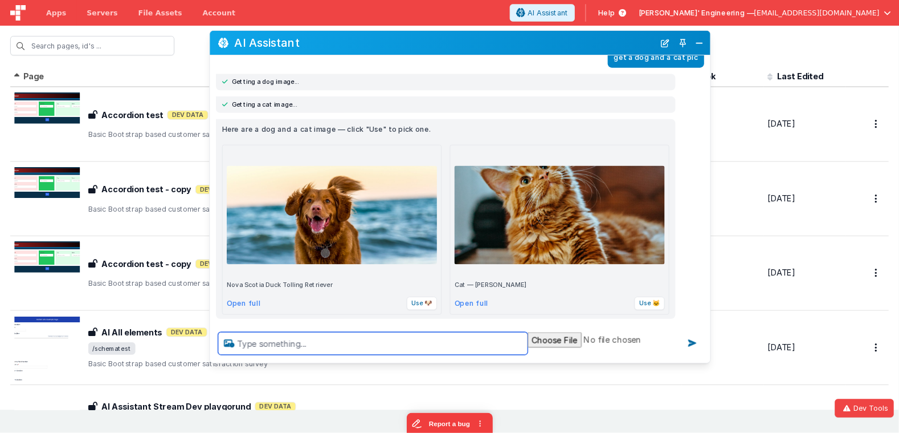
scroll to position [60, 0]
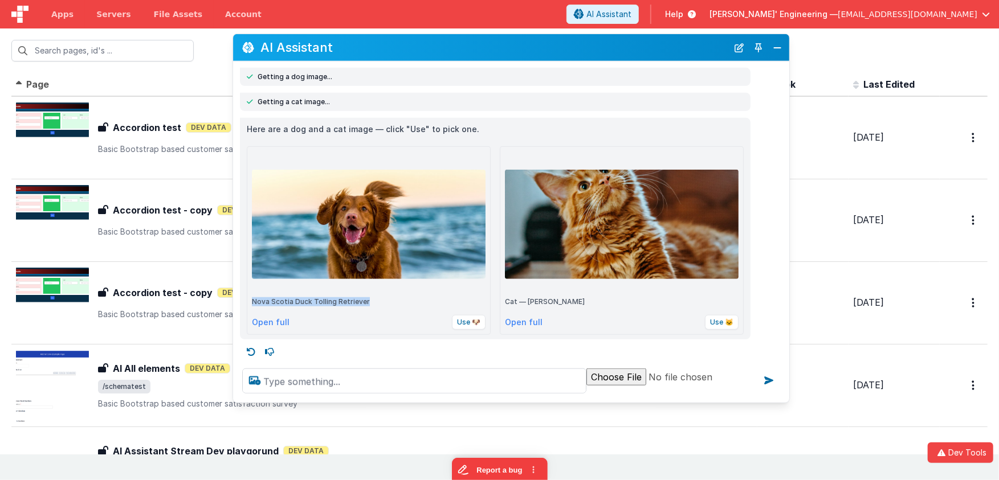
drag, startPoint x: 253, startPoint y: 301, endPoint x: 384, endPoint y: 304, distance: 130.5
click at [384, 304] on p "Nova Scotia Duck Tolling Retriever" at bounding box center [369, 301] width 234 height 9
click at [280, 132] on p "Here are a dog and a cat image — click "Use" to pick one." at bounding box center [495, 130] width 497 height 14
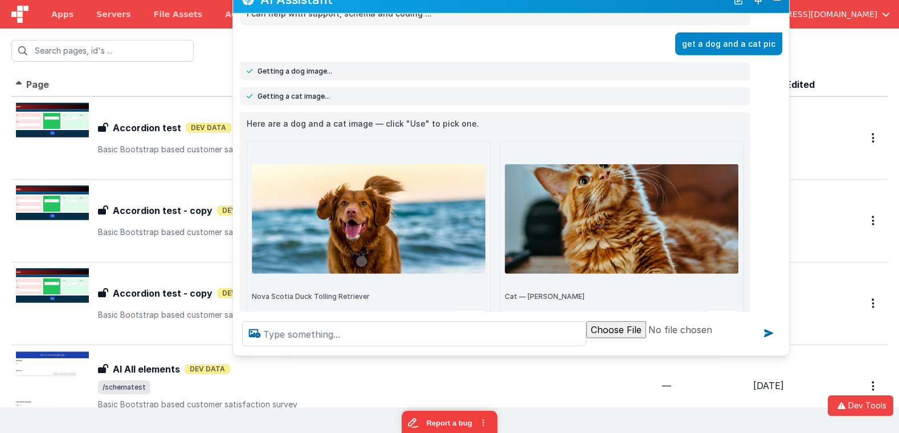
scroll to position [25, 0]
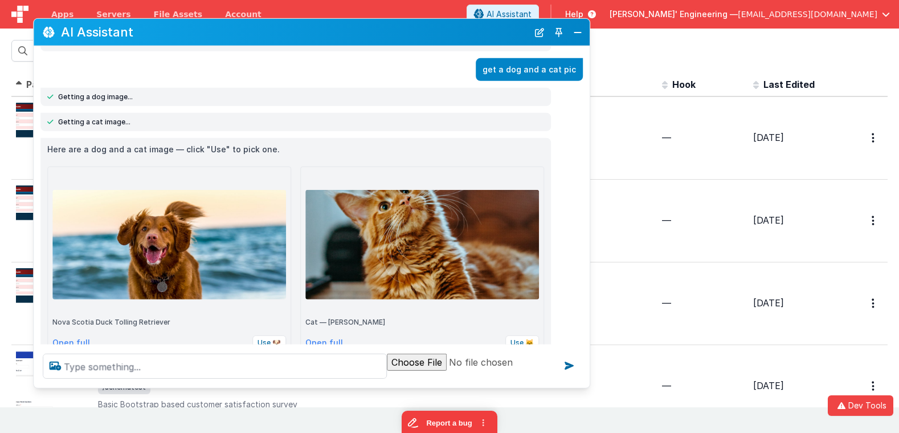
drag, startPoint x: 387, startPoint y: 7, endPoint x: 187, endPoint y: 40, distance: 202.6
click at [187, 40] on div "AI Assistant" at bounding box center [312, 32] width 556 height 27
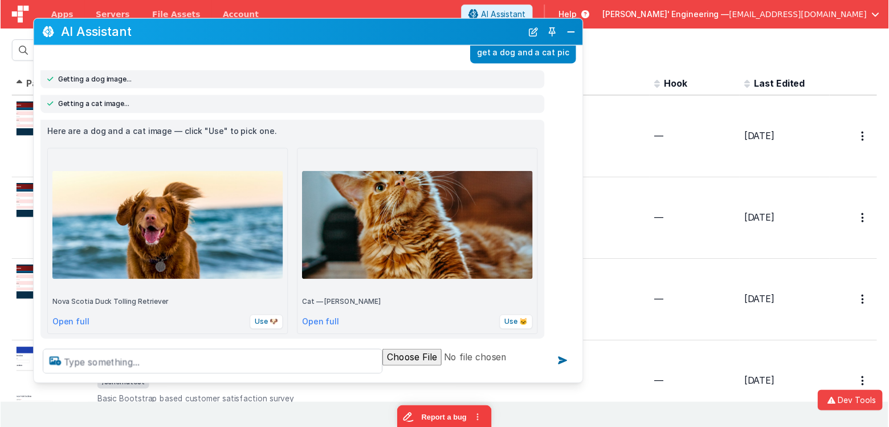
scroll to position [40, 0]
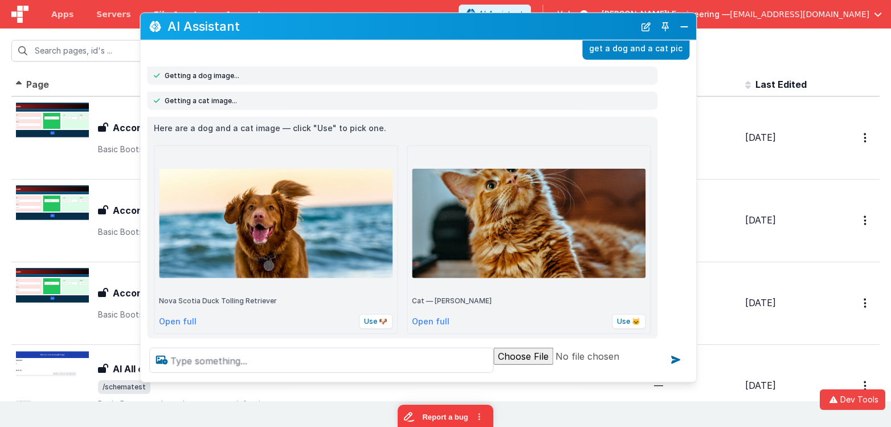
drag, startPoint x: 239, startPoint y: 36, endPoint x: 413, endPoint y: 32, distance: 173.3
click at [351, 36] on div "AI Assistant" at bounding box center [418, 26] width 556 height 27
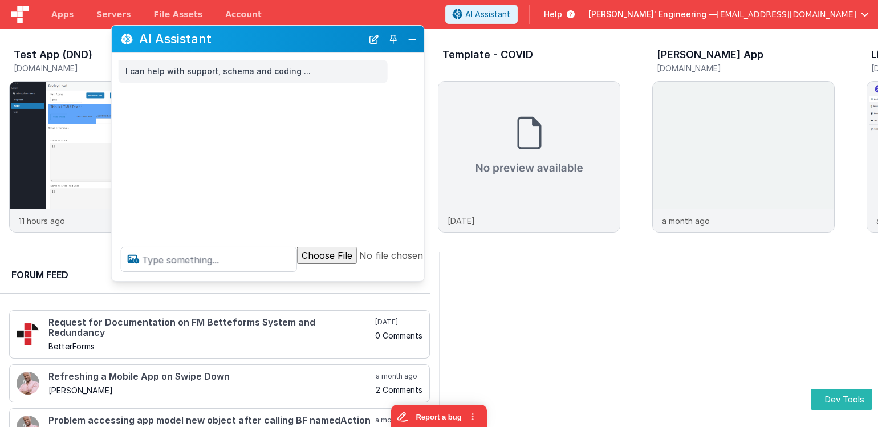
drag, startPoint x: 217, startPoint y: 173, endPoint x: 313, endPoint y: 73, distance: 139.0
click at [324, 37] on h2 "AI Assistant" at bounding box center [250, 39] width 223 height 14
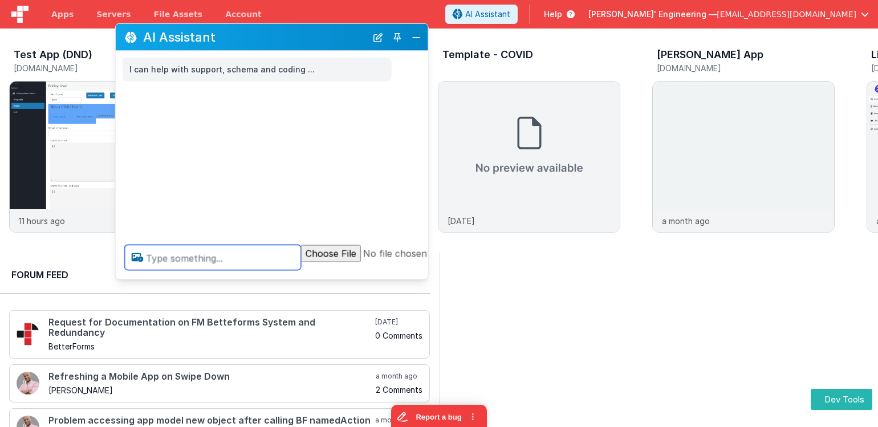
click at [229, 258] on textarea at bounding box center [213, 257] width 176 height 25
paste textarea "I am the developer debugging this assistant Generate a dynamic, sequential UI w…"
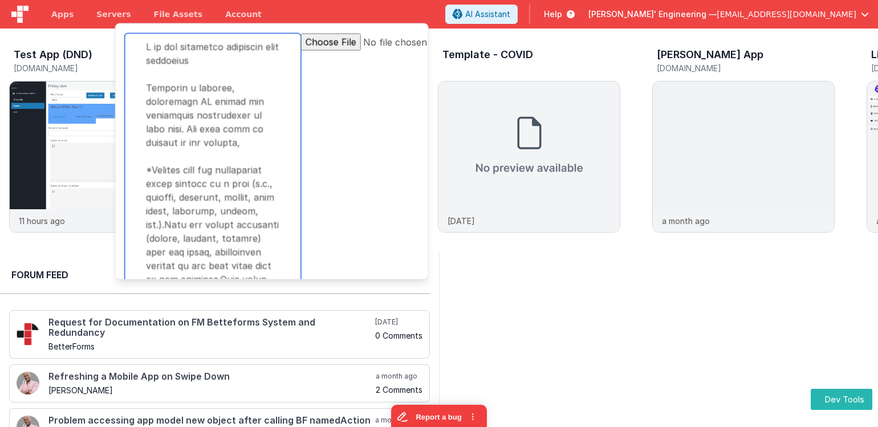
scroll to position [457, 0]
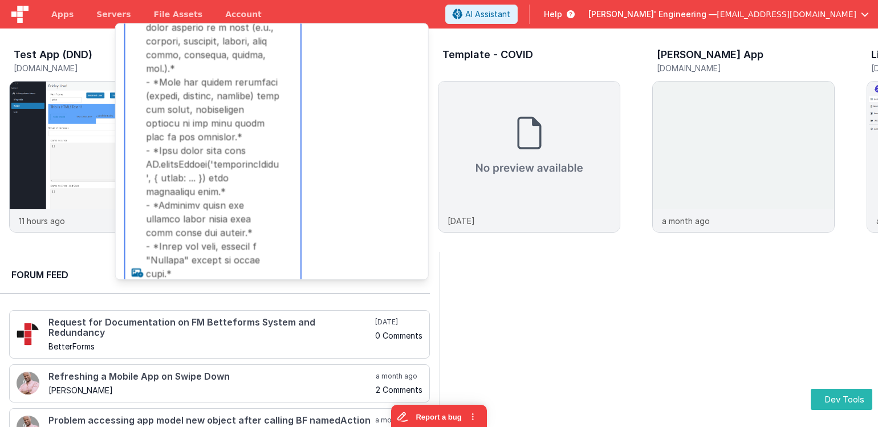
type textarea "I am the developer debugging this assistant Generate a dynamic, sequential UI w…"
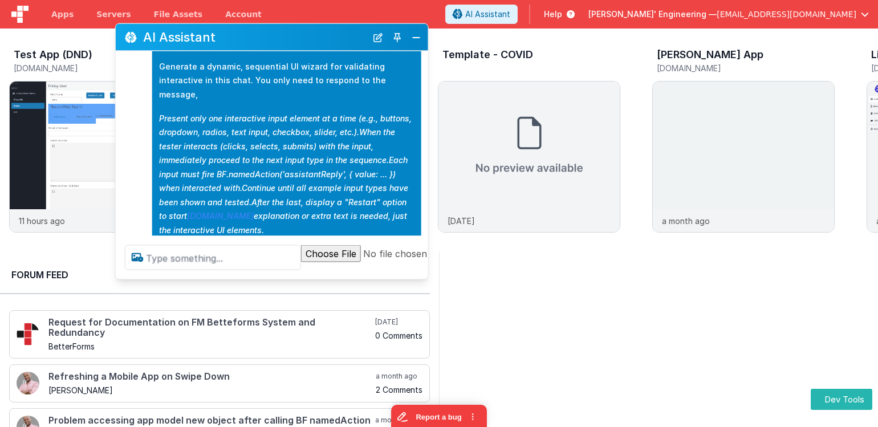
scroll to position [59, 0]
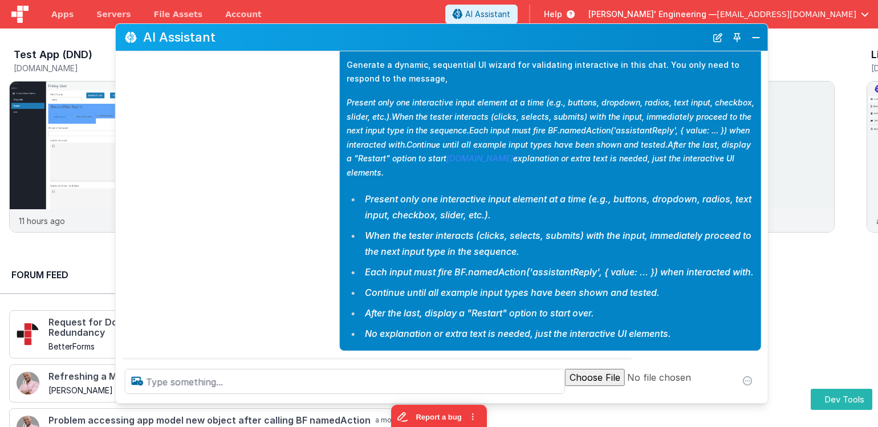
drag, startPoint x: 422, startPoint y: 278, endPoint x: 761, endPoint y: 401, distance: 361.4
click at [761, 401] on div at bounding box center [442, 381] width 652 height 43
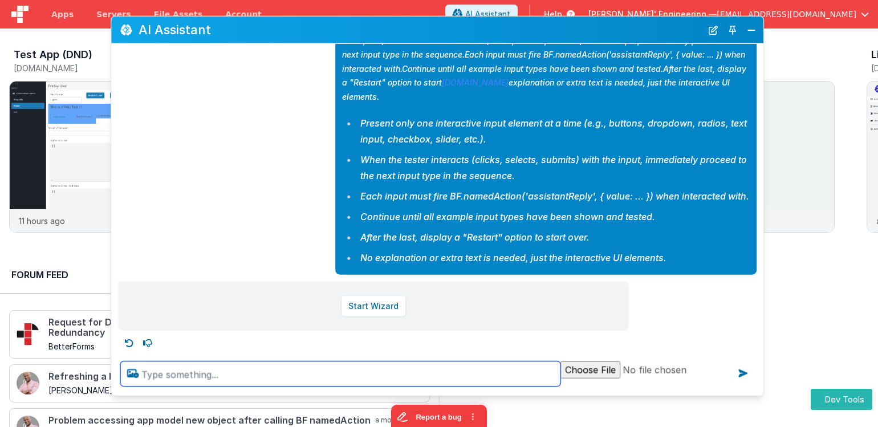
scroll to position [140, 0]
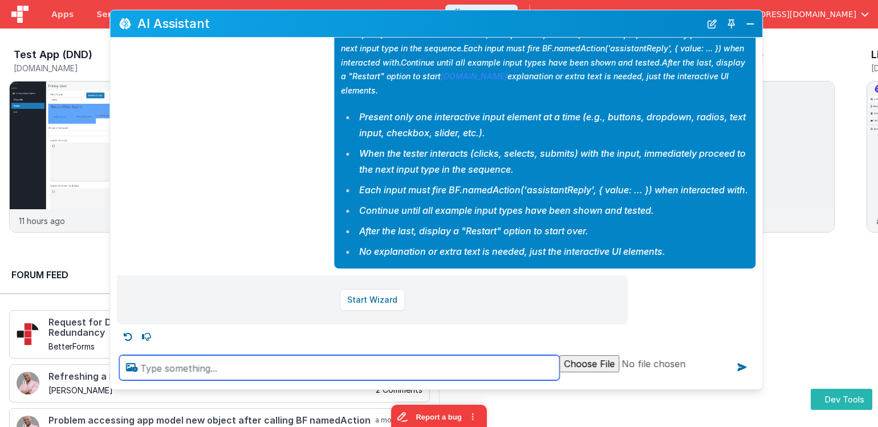
drag, startPoint x: 372, startPoint y: 39, endPoint x: 366, endPoint y: 26, distance: 14.6
click at [366, 26] on h2 "AI Assistant" at bounding box center [418, 24] width 563 height 14
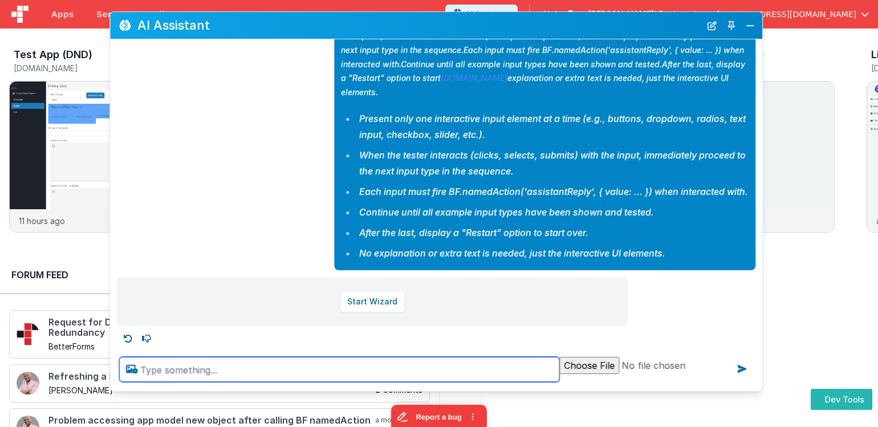
scroll to position [143, 0]
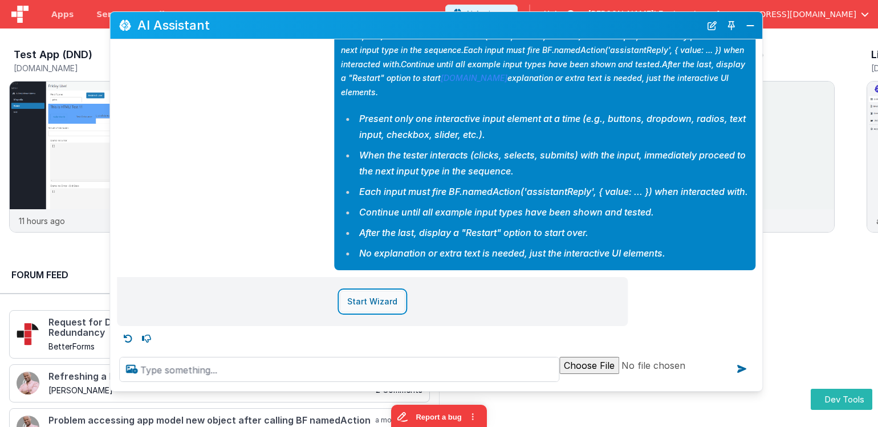
click at [384, 299] on button "Start Wizard" at bounding box center [372, 302] width 65 height 22
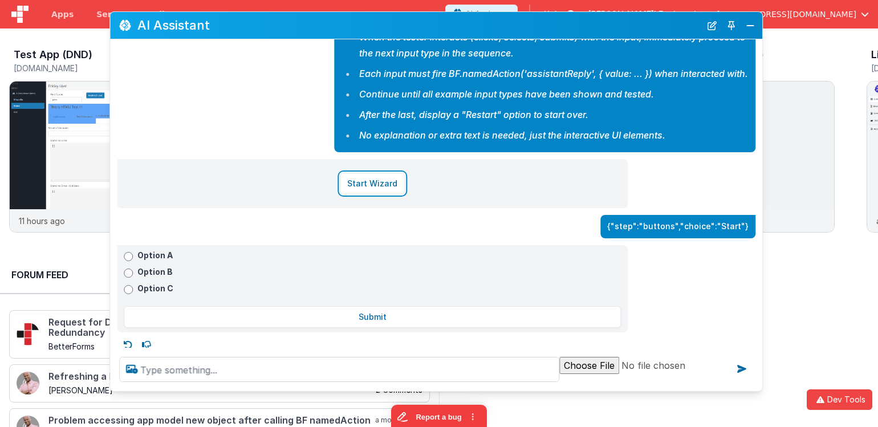
scroll to position [267, 0]
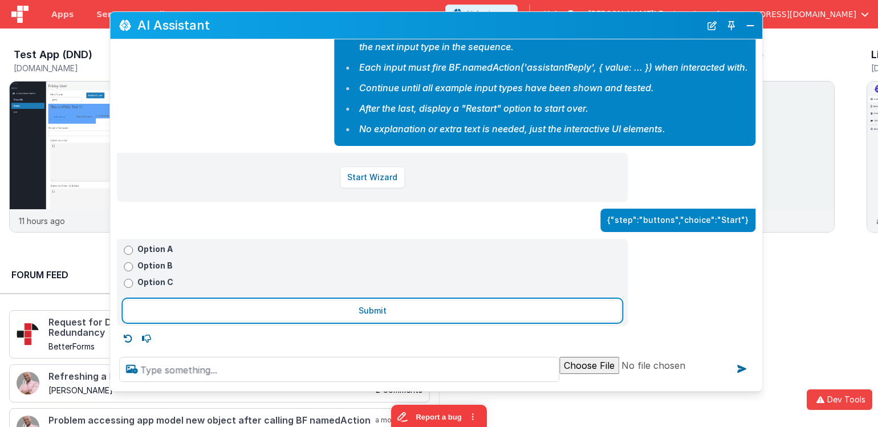
click at [390, 316] on button "Submit" at bounding box center [372, 311] width 497 height 22
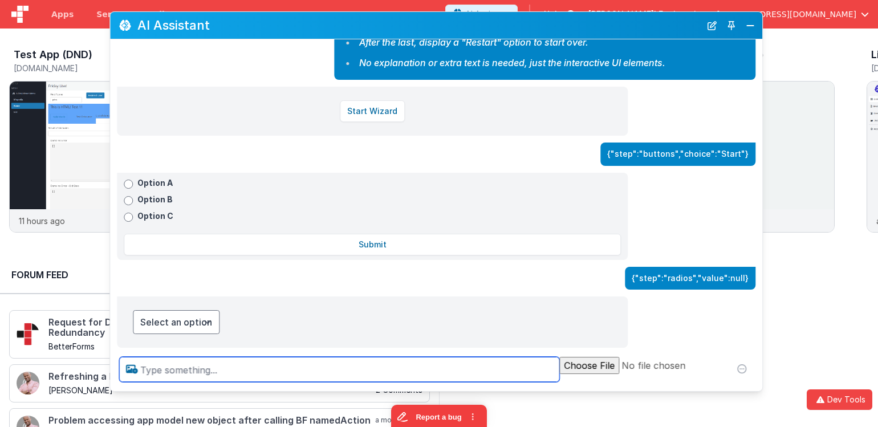
scroll to position [355, 0]
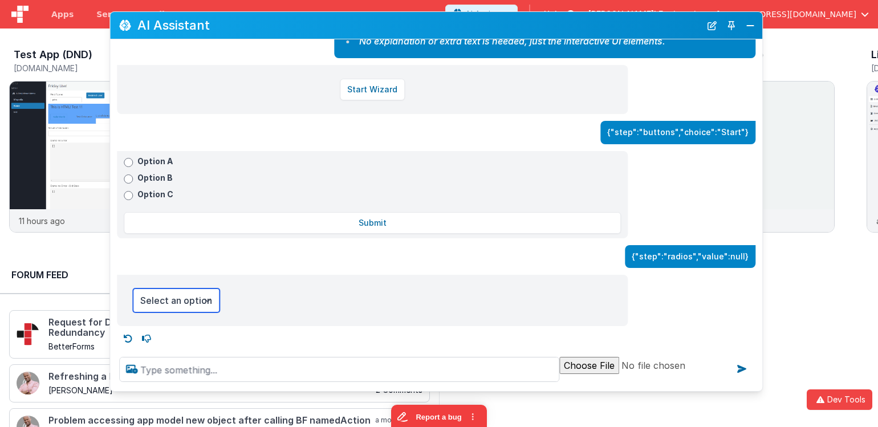
click at [202, 300] on select "Select an option Select 1 Select 2 Select 3" at bounding box center [176, 300] width 87 height 24
select select "Select 2"
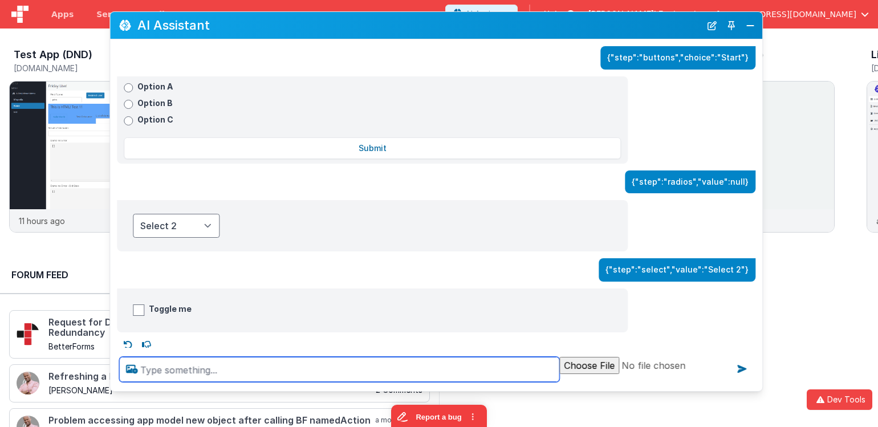
scroll to position [435, 0]
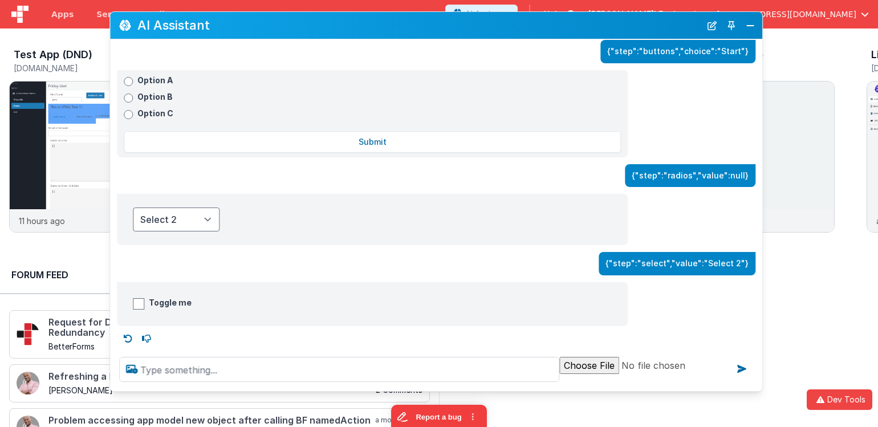
click at [158, 305] on span "Toggle me" at bounding box center [170, 302] width 43 height 11
click at [144, 305] on input "Toggle me" at bounding box center [138, 303] width 11 height 11
checkbox input "true"
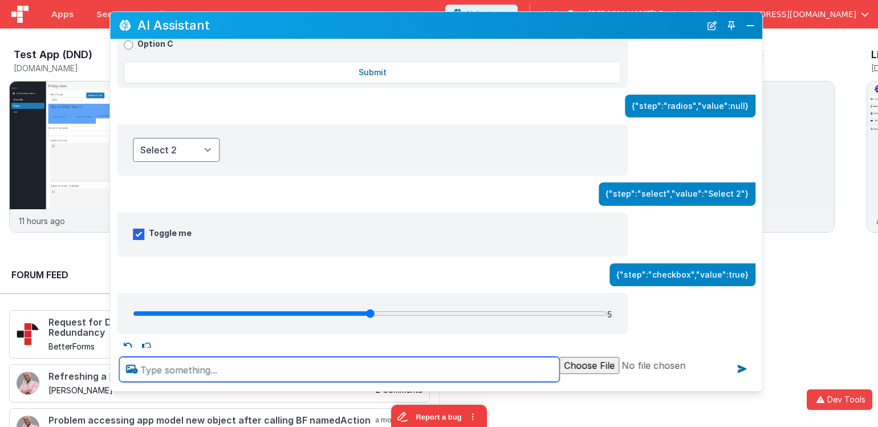
scroll to position [513, 0]
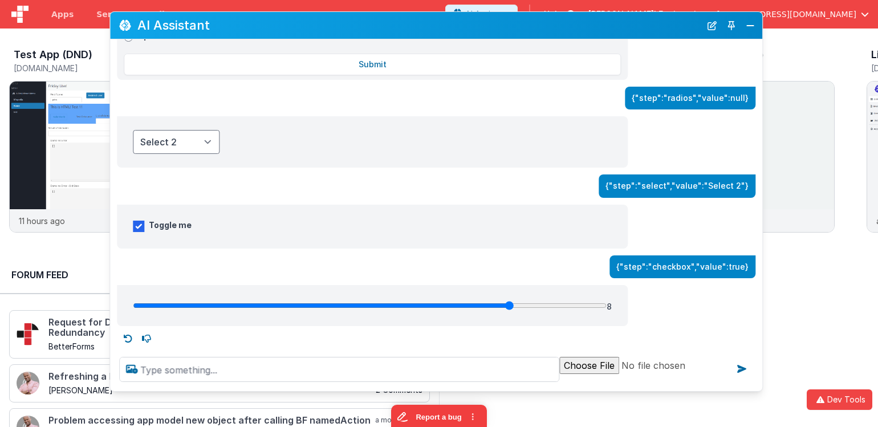
type input "8"
click at [497, 304] on input "range" at bounding box center [370, 305] width 474 height 9
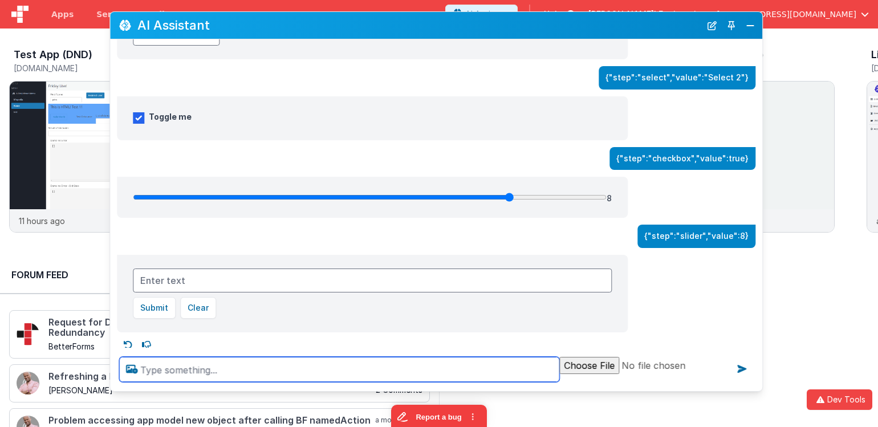
scroll to position [627, 0]
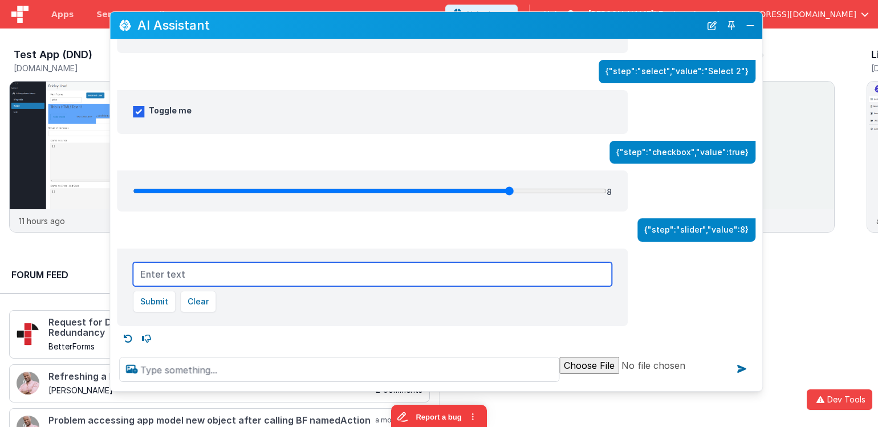
click at [199, 276] on input "text" at bounding box center [372, 274] width 479 height 24
type input "char"
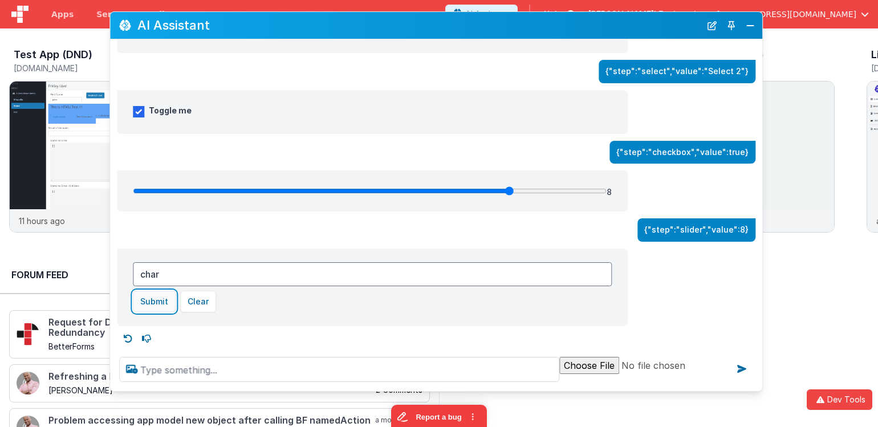
click at [157, 302] on button "Submit" at bounding box center [154, 302] width 43 height 22
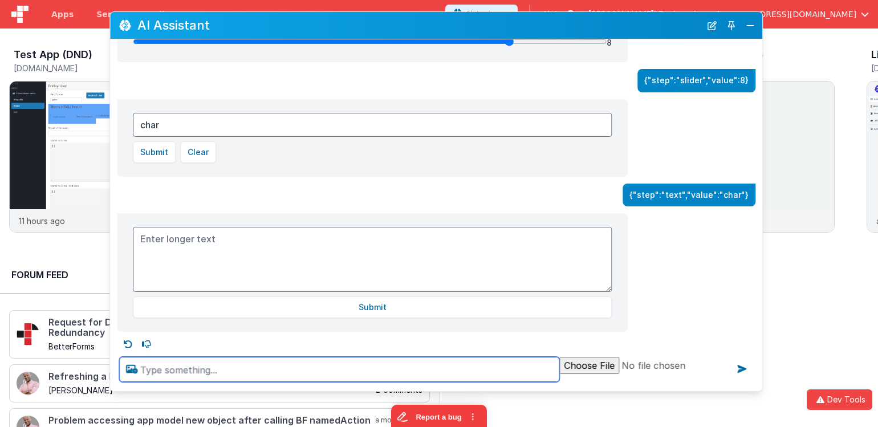
scroll to position [783, 0]
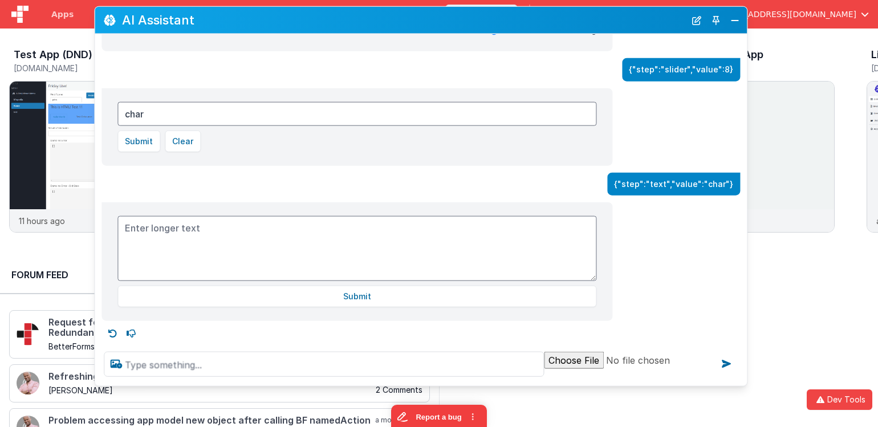
drag, startPoint x: 405, startPoint y: 23, endPoint x: 366, endPoint y: 64, distance: 56.4
click at [390, 18] on h2 "AI Assistant" at bounding box center [403, 20] width 563 height 14
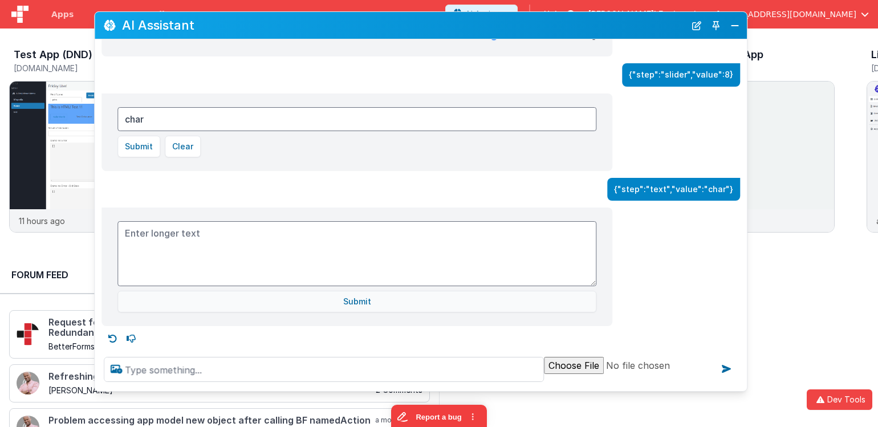
drag, startPoint x: 275, startPoint y: 286, endPoint x: 276, endPoint y: 305, distance: 19.4
click at [275, 286] on div "Submit" at bounding box center [356, 266] width 479 height 91
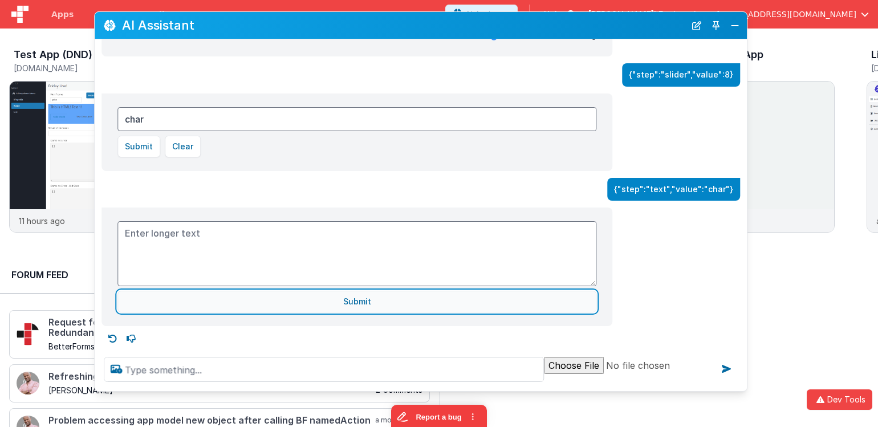
click at [285, 301] on button "Submit" at bounding box center [356, 302] width 479 height 22
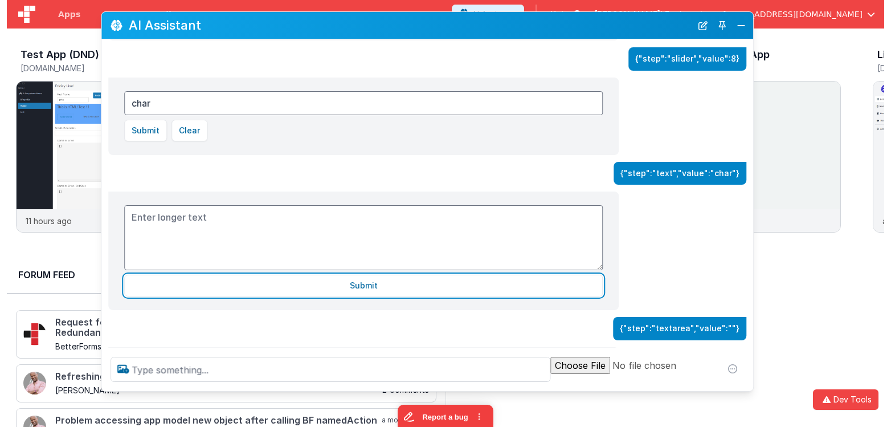
scroll to position [823, 0]
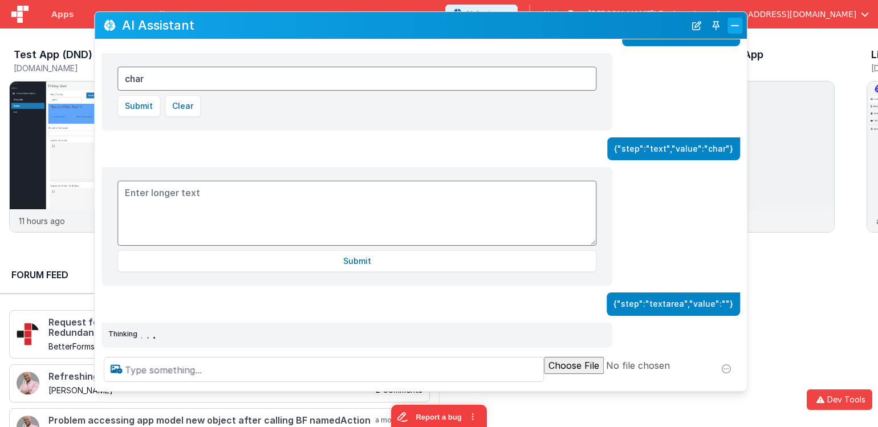
click at [736, 27] on button "Close" at bounding box center [734, 26] width 15 height 16
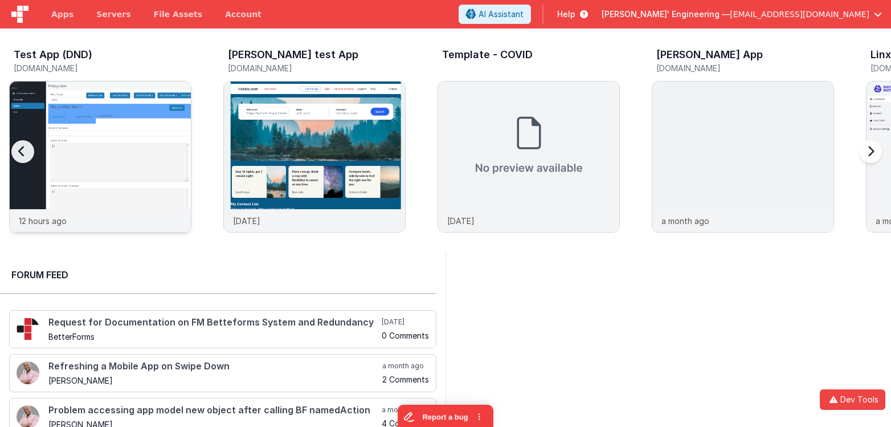
click at [108, 158] on img at bounding box center [100, 171] width 181 height 181
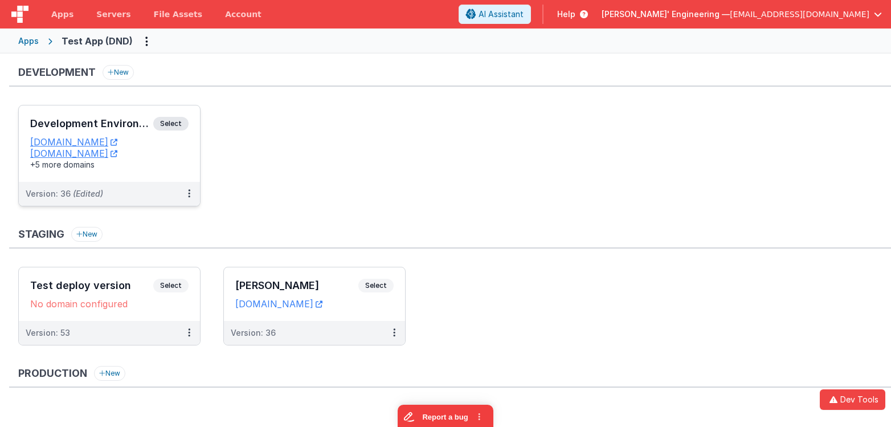
click at [182, 119] on span "Select" at bounding box center [170, 124] width 35 height 14
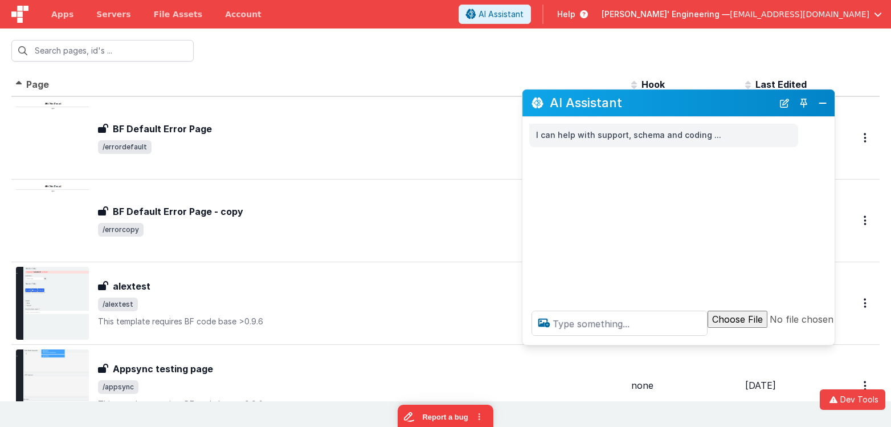
drag, startPoint x: 225, startPoint y: 179, endPoint x: 739, endPoint y: 110, distance: 519.2
click at [742, 105] on h2 "AI Assistant" at bounding box center [661, 103] width 223 height 14
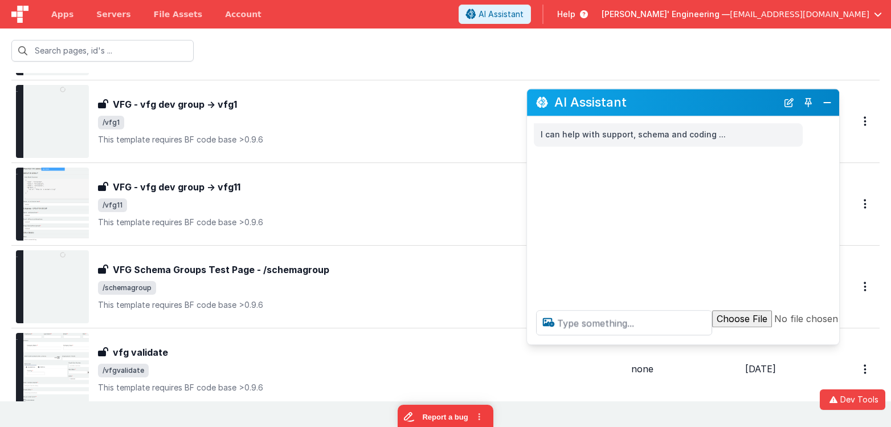
scroll to position [4295, 0]
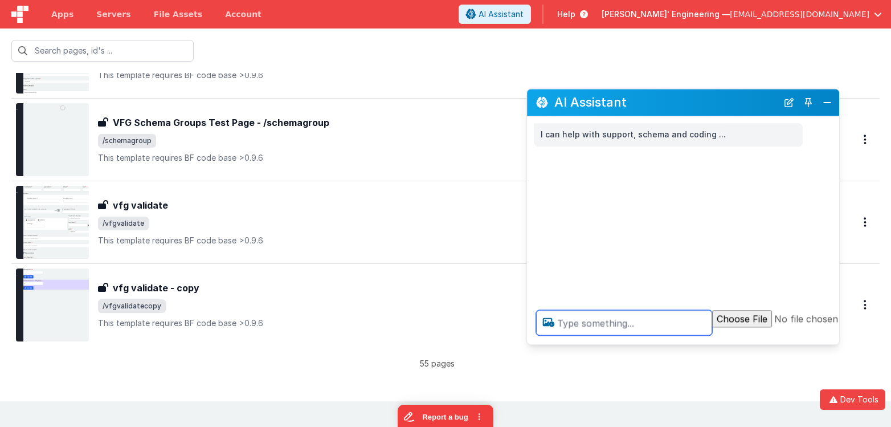
click at [637, 317] on textarea at bounding box center [624, 322] width 176 height 25
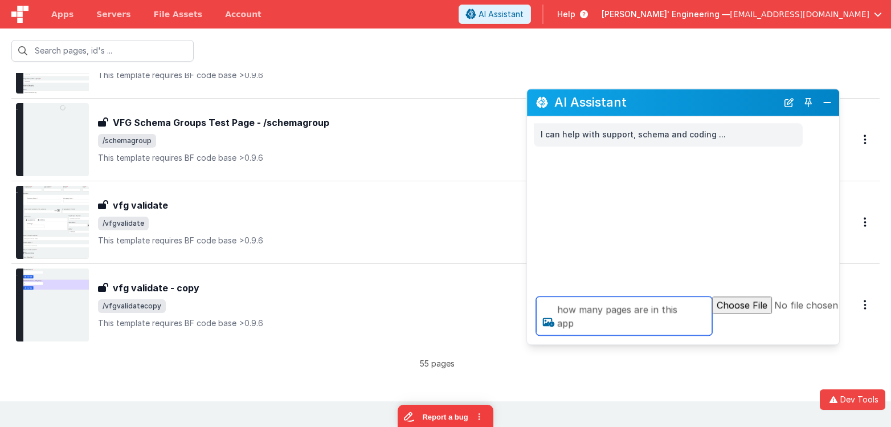
type textarea "how many pages are in this app"
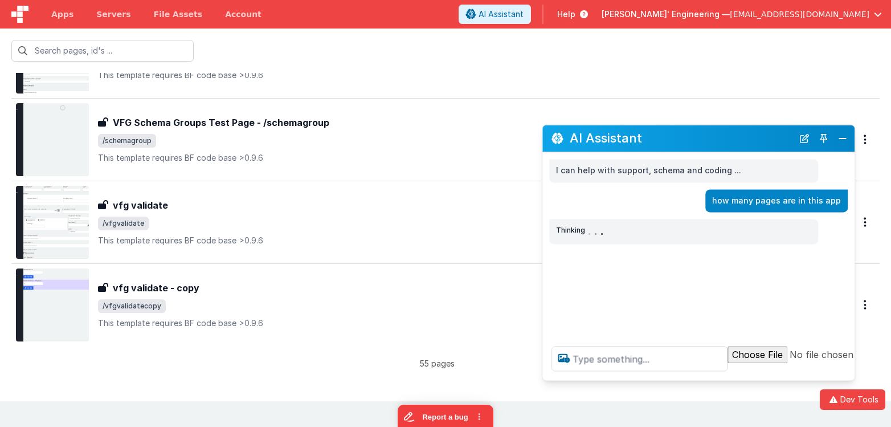
drag, startPoint x: 699, startPoint y: 105, endPoint x: 711, endPoint y: 127, distance: 25.0
click at [718, 142] on h2 "AI Assistant" at bounding box center [681, 139] width 223 height 14
click at [712, 125] on div "AI Assistant" at bounding box center [701, 138] width 312 height 27
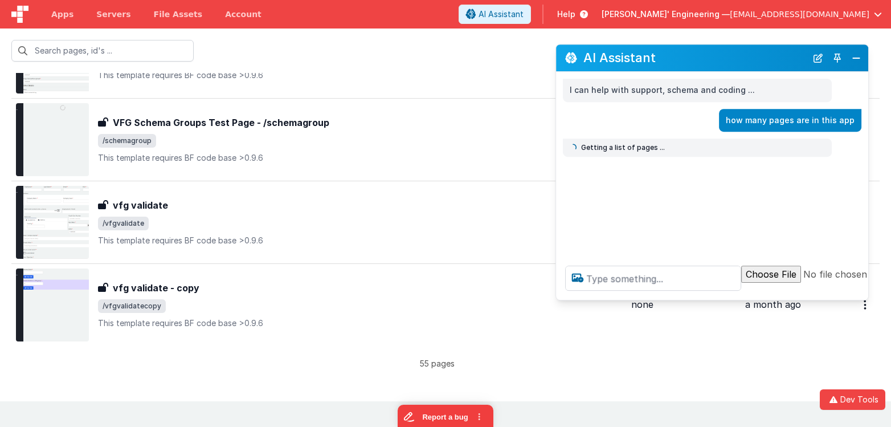
drag, startPoint x: 716, startPoint y: 104, endPoint x: 721, endPoint y: 51, distance: 53.3
click at [721, 51] on h2 "AI Assistant" at bounding box center [695, 58] width 223 height 14
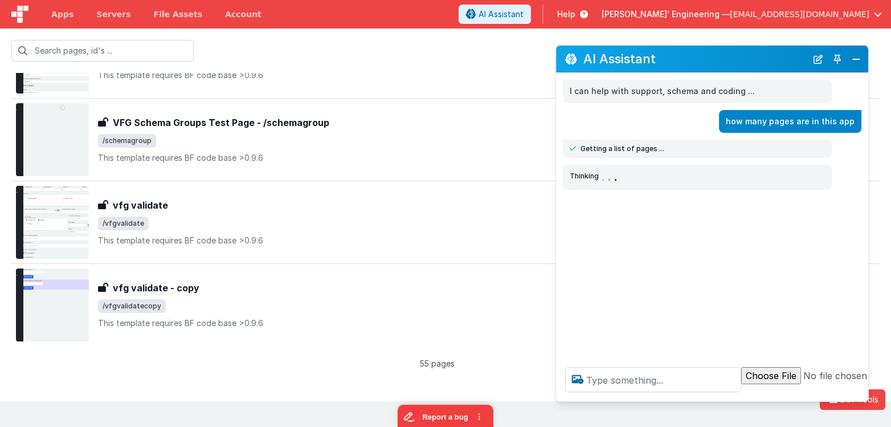
drag, startPoint x: 694, startPoint y: 299, endPoint x: 692, endPoint y: 401, distance: 102.6
click at [692, 401] on div at bounding box center [750, 379] width 388 height 43
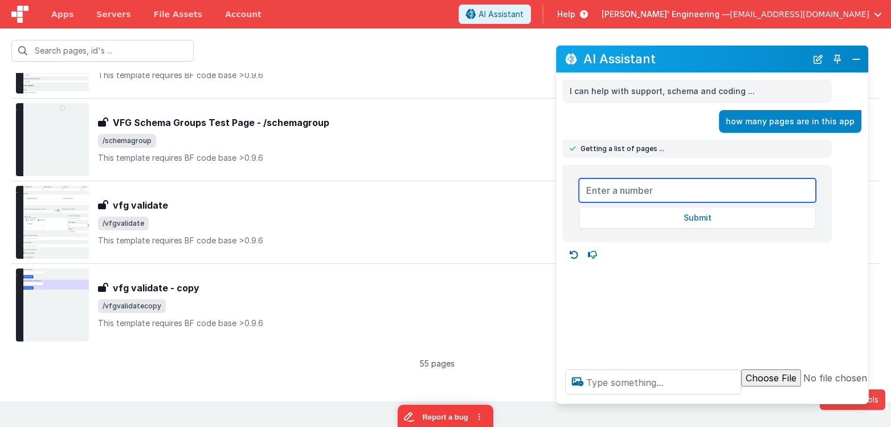
click at [667, 187] on input "number" at bounding box center [697, 190] width 237 height 24
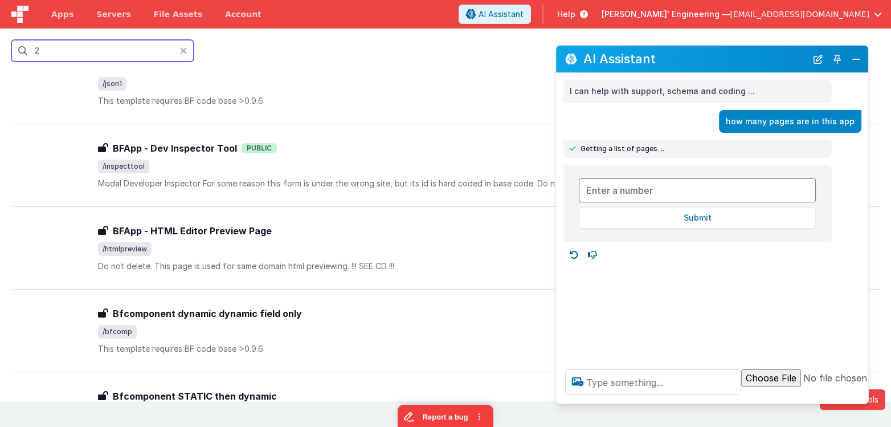
scroll to position [0, 0]
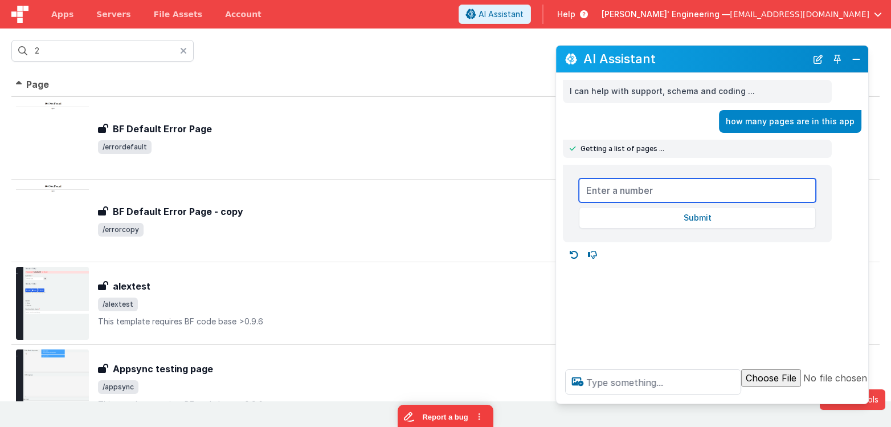
click at [656, 191] on input "number" at bounding box center [697, 190] width 237 height 24
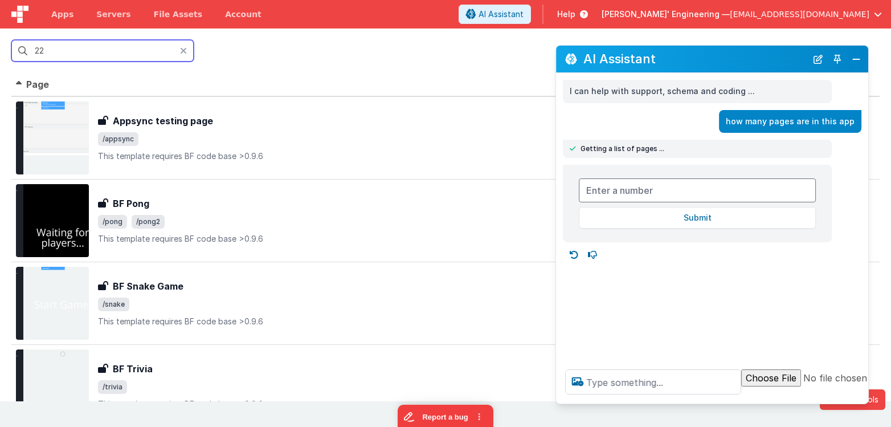
type input "22"
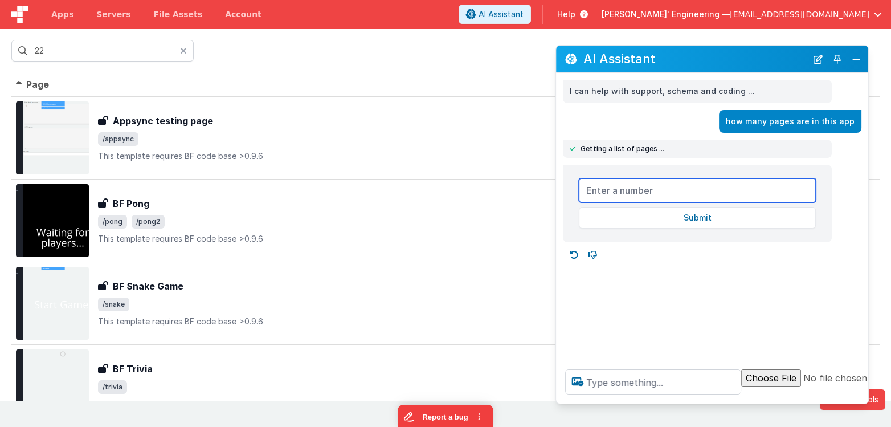
click at [656, 191] on input "number" at bounding box center [697, 190] width 237 height 24
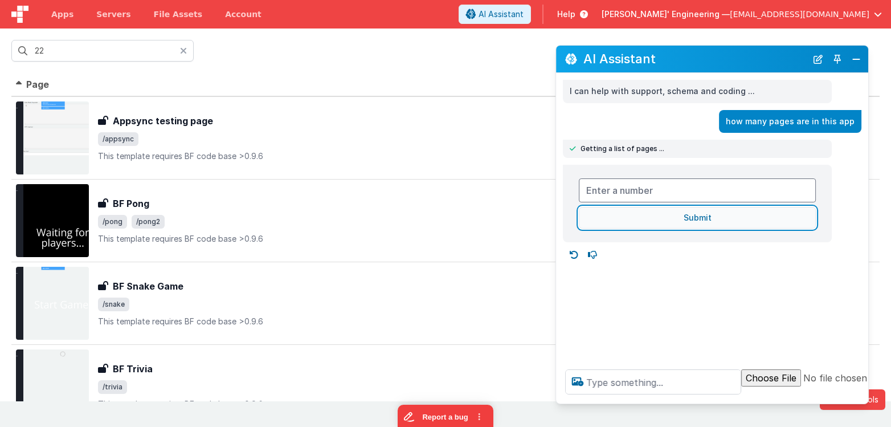
click at [666, 225] on button "Submit" at bounding box center [697, 218] width 237 height 22
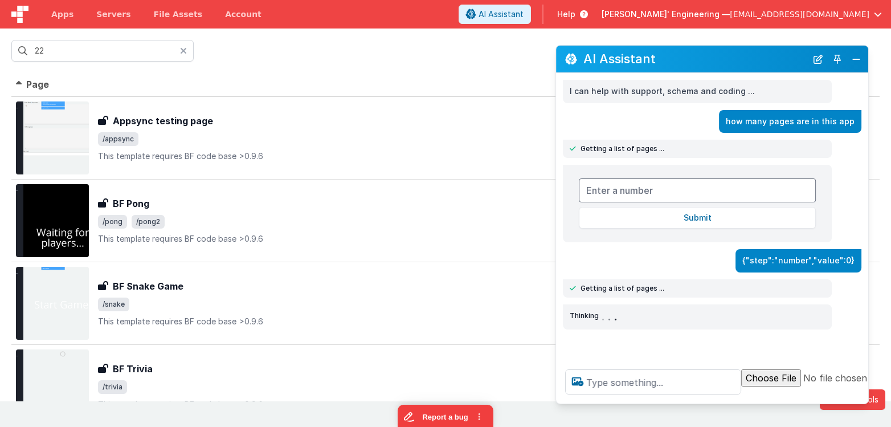
click at [185, 54] on icon at bounding box center [183, 50] width 7 height 9
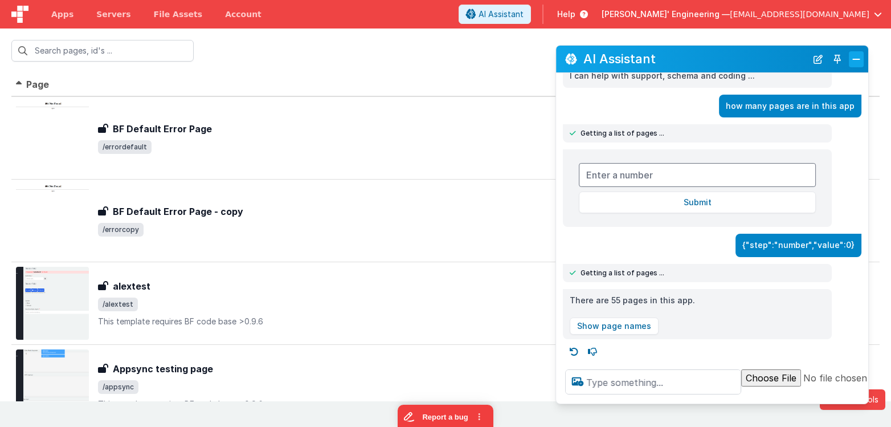
click at [857, 56] on button "Close" at bounding box center [856, 59] width 15 height 16
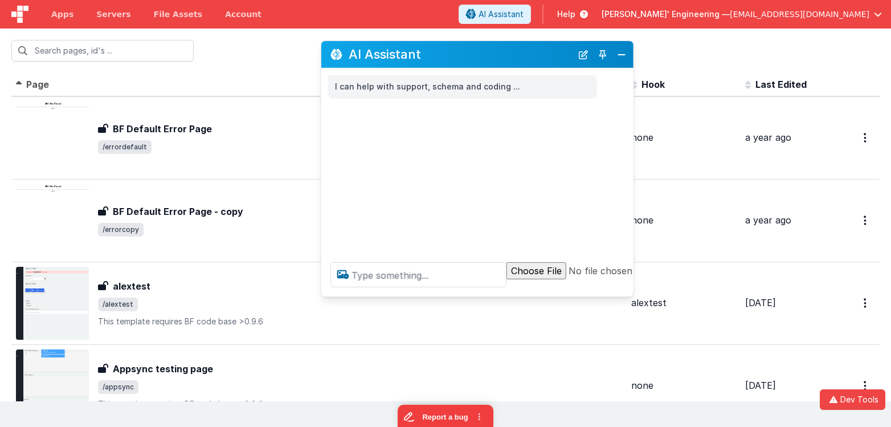
drag, startPoint x: 164, startPoint y: 180, endPoint x: 482, endPoint y: 59, distance: 339.6
click at [475, 58] on h2 "AI Assistant" at bounding box center [460, 54] width 223 height 14
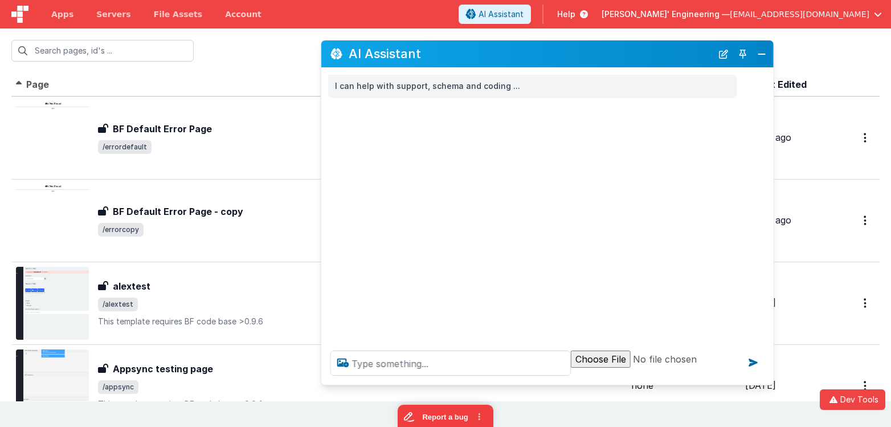
drag, startPoint x: 630, startPoint y: 292, endPoint x: 770, endPoint y: 381, distance: 166.0
click at [770, 381] on div at bounding box center [547, 362] width 452 height 43
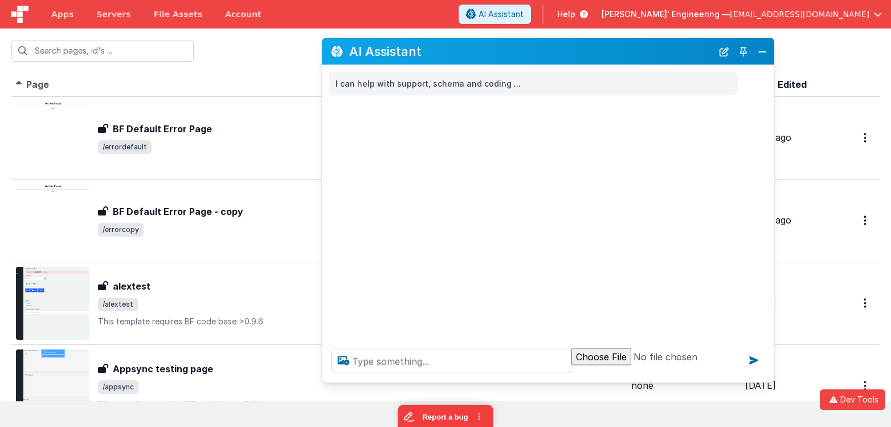
click at [463, 47] on h2 "AI Assistant" at bounding box center [531, 51] width 364 height 14
